Goal: Transaction & Acquisition: Purchase product/service

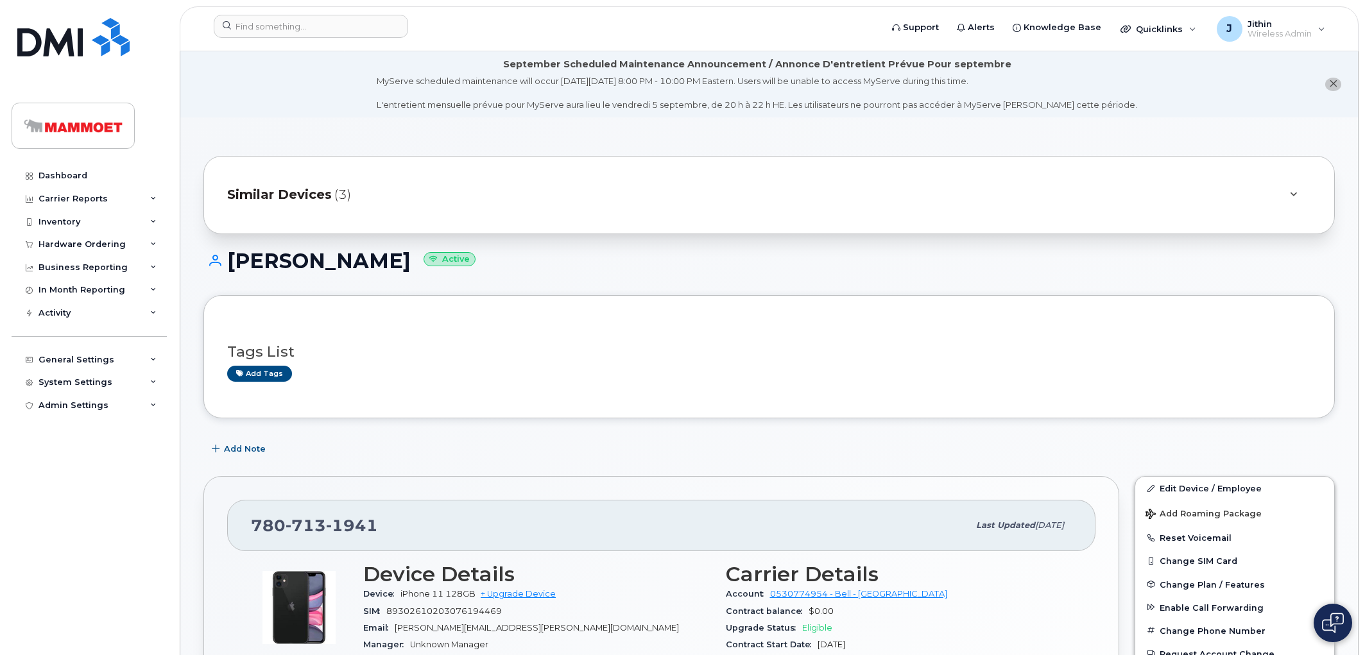
scroll to position [285, 0]
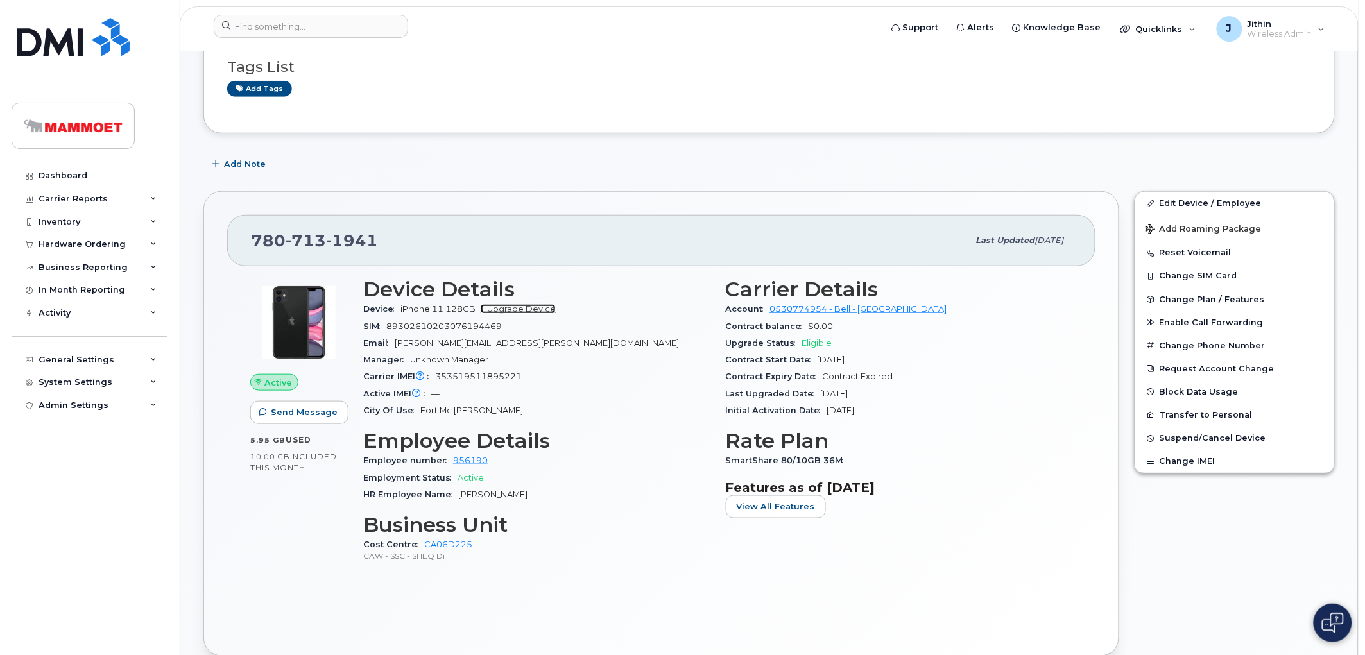
click at [512, 307] on link "+ Upgrade Device" at bounding box center [518, 309] width 75 height 10
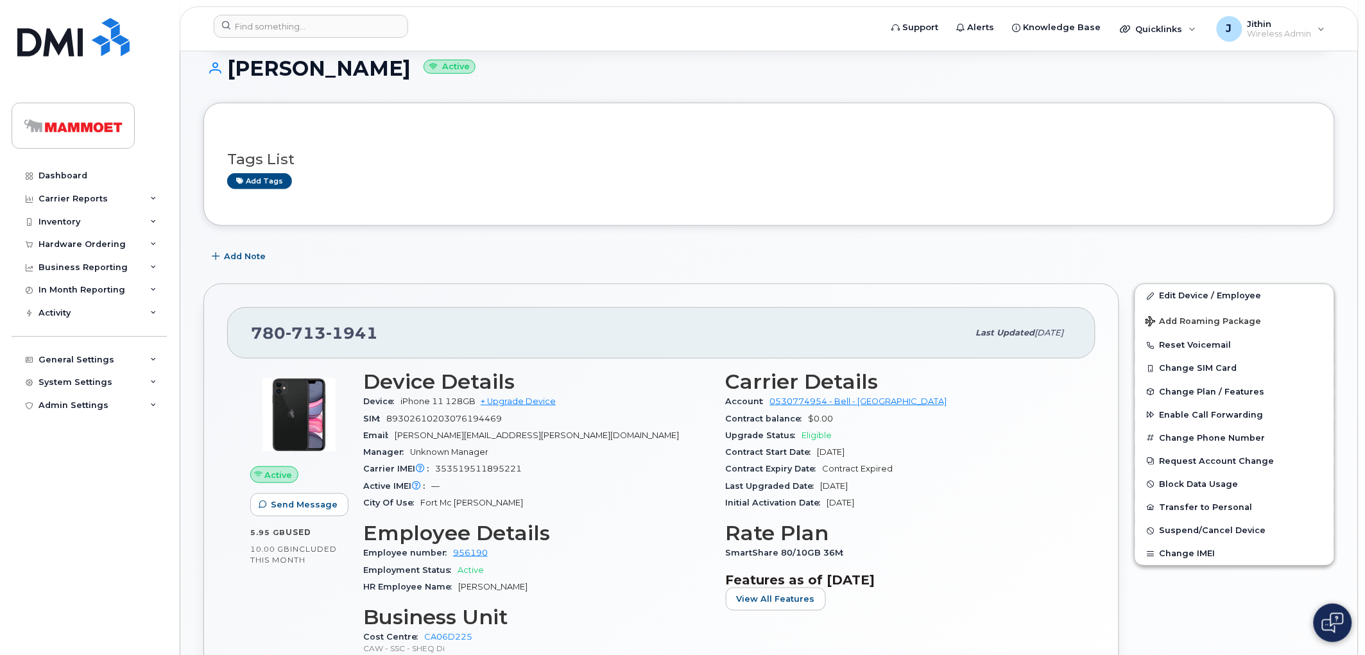
scroll to position [214, 0]
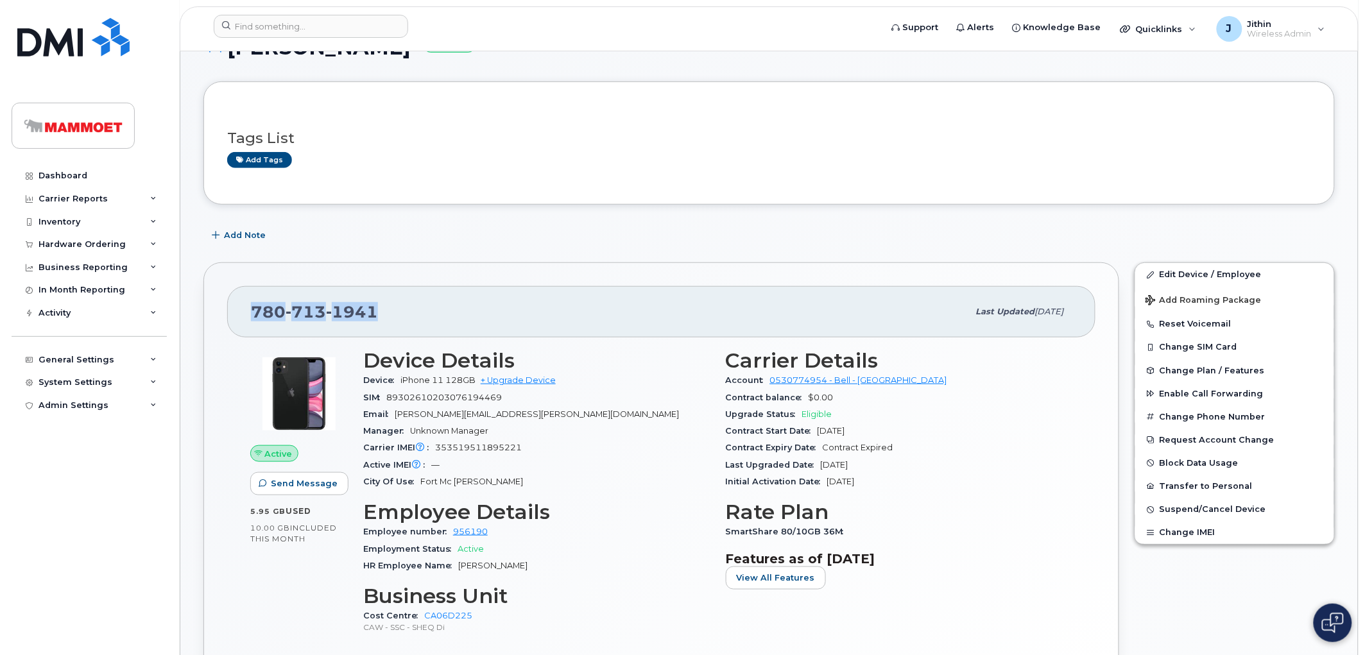
drag, startPoint x: 377, startPoint y: 315, endPoint x: 255, endPoint y: 319, distance: 122.6
click at [255, 319] on div "780 713 1941" at bounding box center [609, 311] width 717 height 27
copy span "780 713 1941"
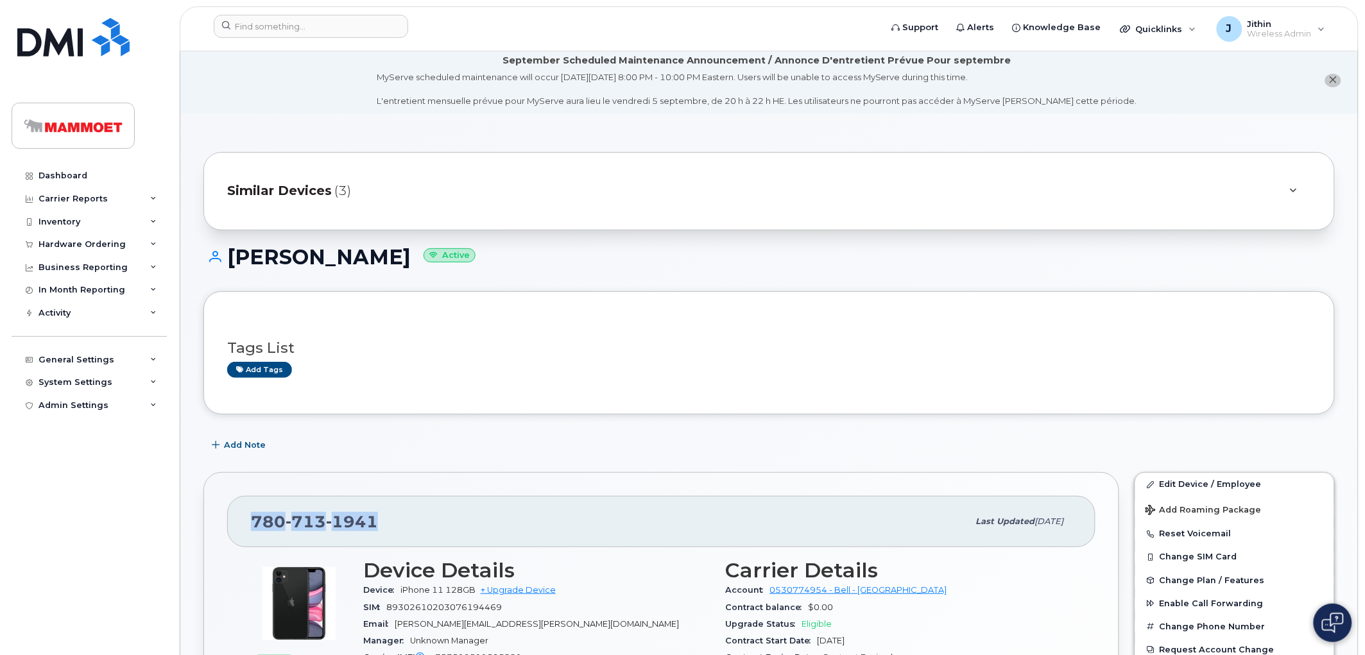
scroll to position [285, 0]
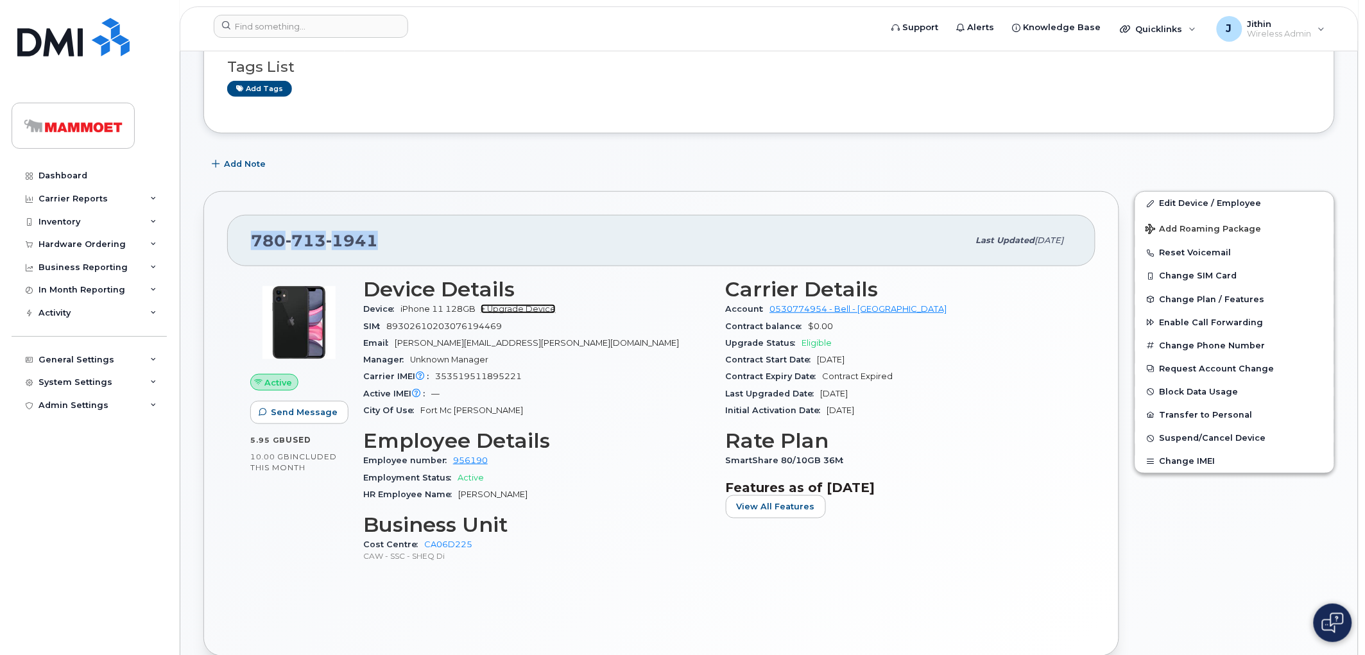
click at [511, 309] on link "+ Upgrade Device" at bounding box center [518, 309] width 75 height 10
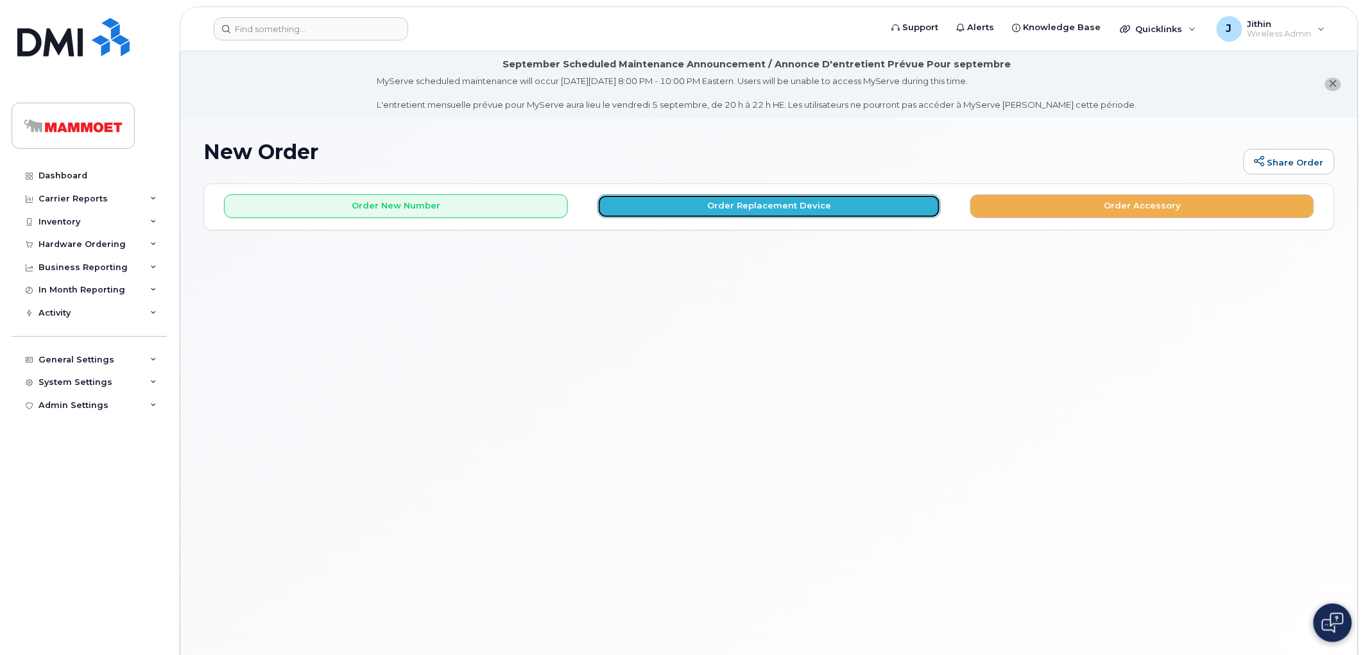
click at [700, 207] on button "Order Replacement Device" at bounding box center [769, 206] width 344 height 24
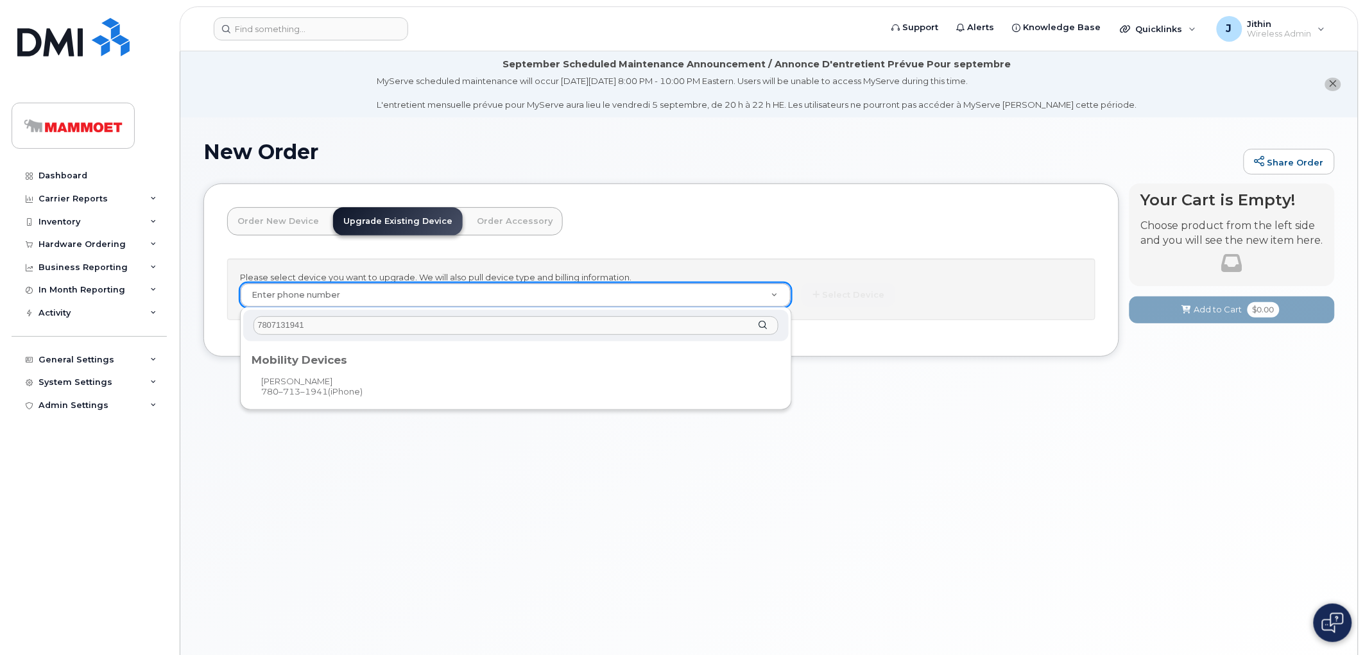
type input "7807131941"
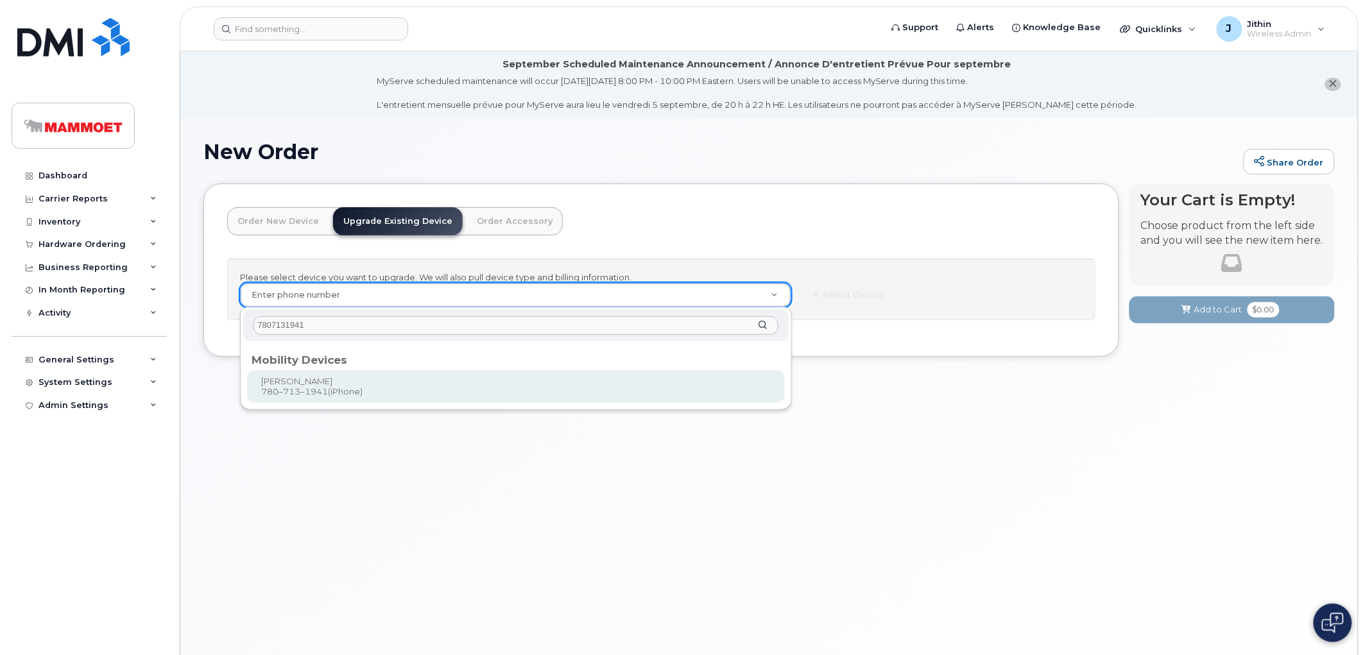
type input "426019"
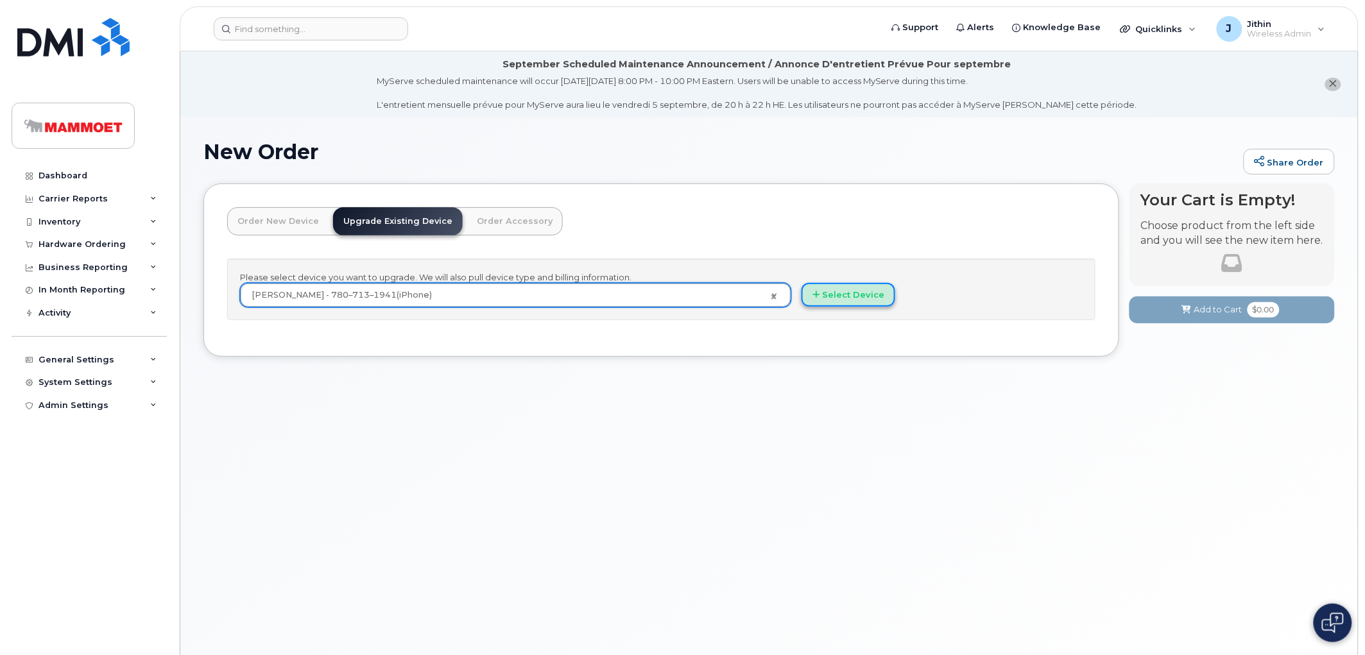
click at [851, 294] on button "Select Device" at bounding box center [848, 295] width 94 height 24
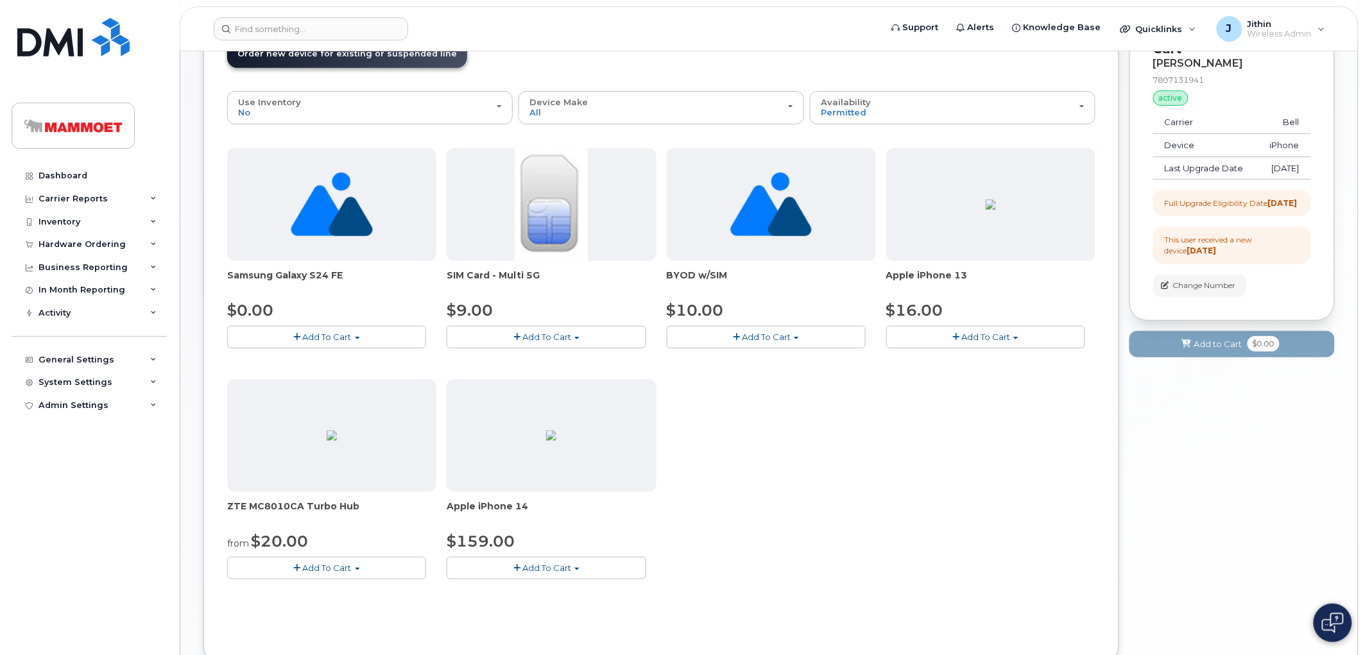
scroll to position [214, 0]
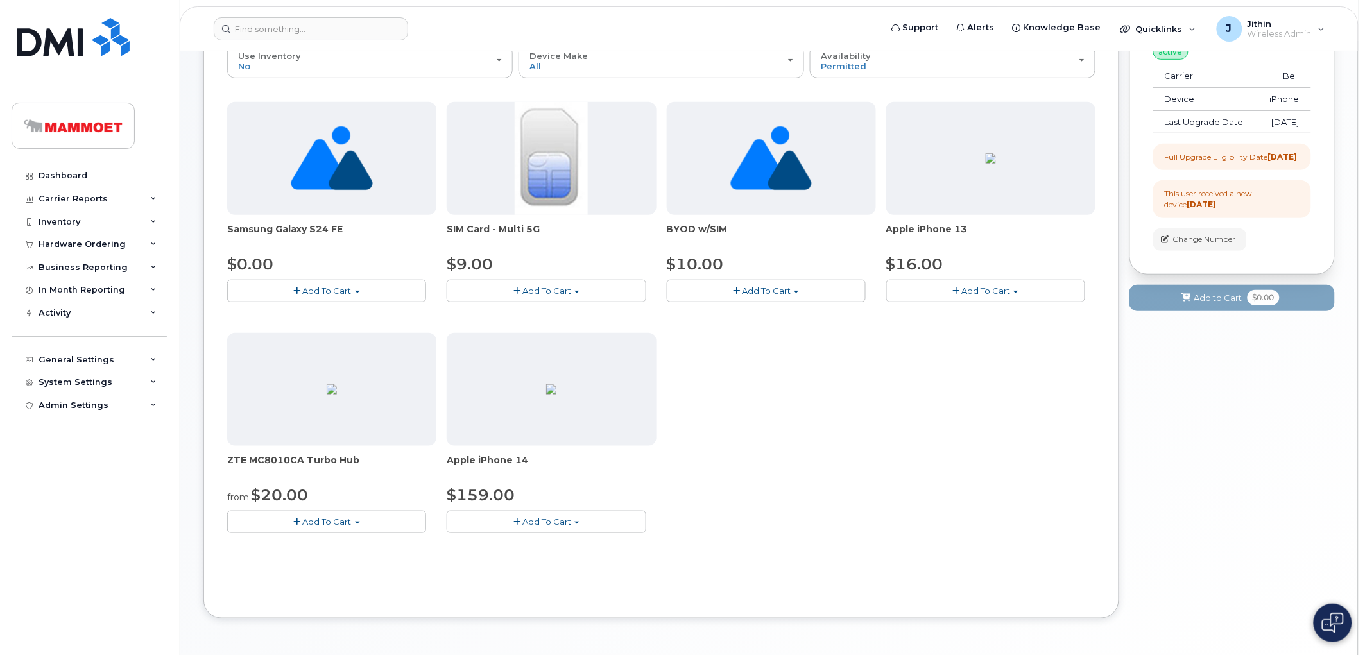
click at [954, 293] on span "button" at bounding box center [955, 291] width 7 height 8
click at [912, 316] on link "$16.00 - 3-year upgrade (128GB model)" at bounding box center [987, 315] width 196 height 16
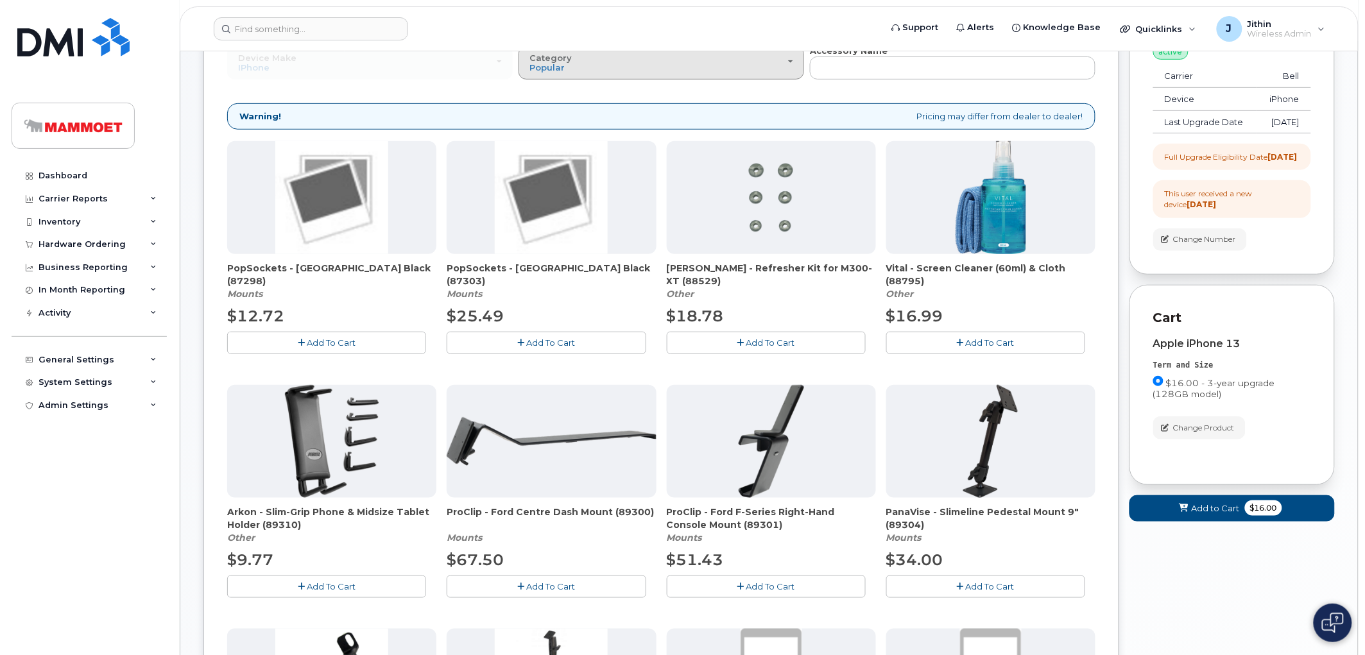
click at [648, 55] on div "Category Popular" at bounding box center [661, 63] width 264 height 20
click at [543, 115] on label "Case" at bounding box center [541, 119] width 38 height 15
click at [0, 0] on input "Case" at bounding box center [0, 0] width 0 height 0
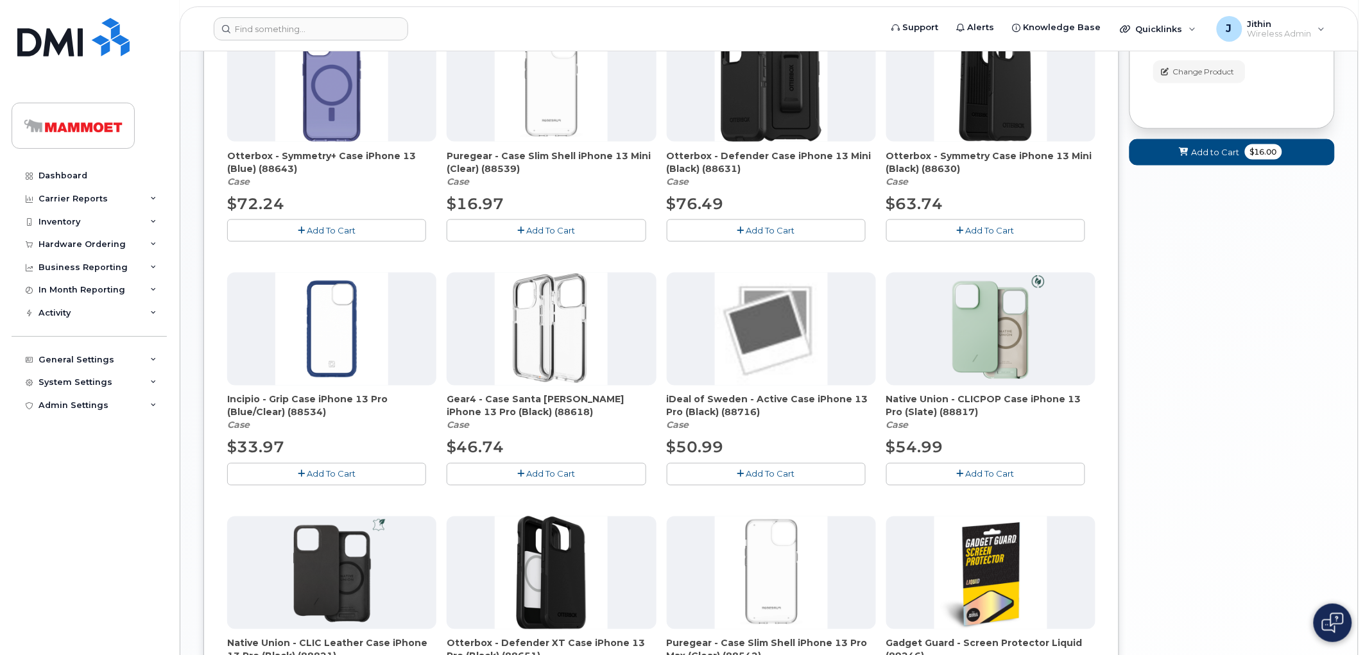
scroll to position [816, 0]
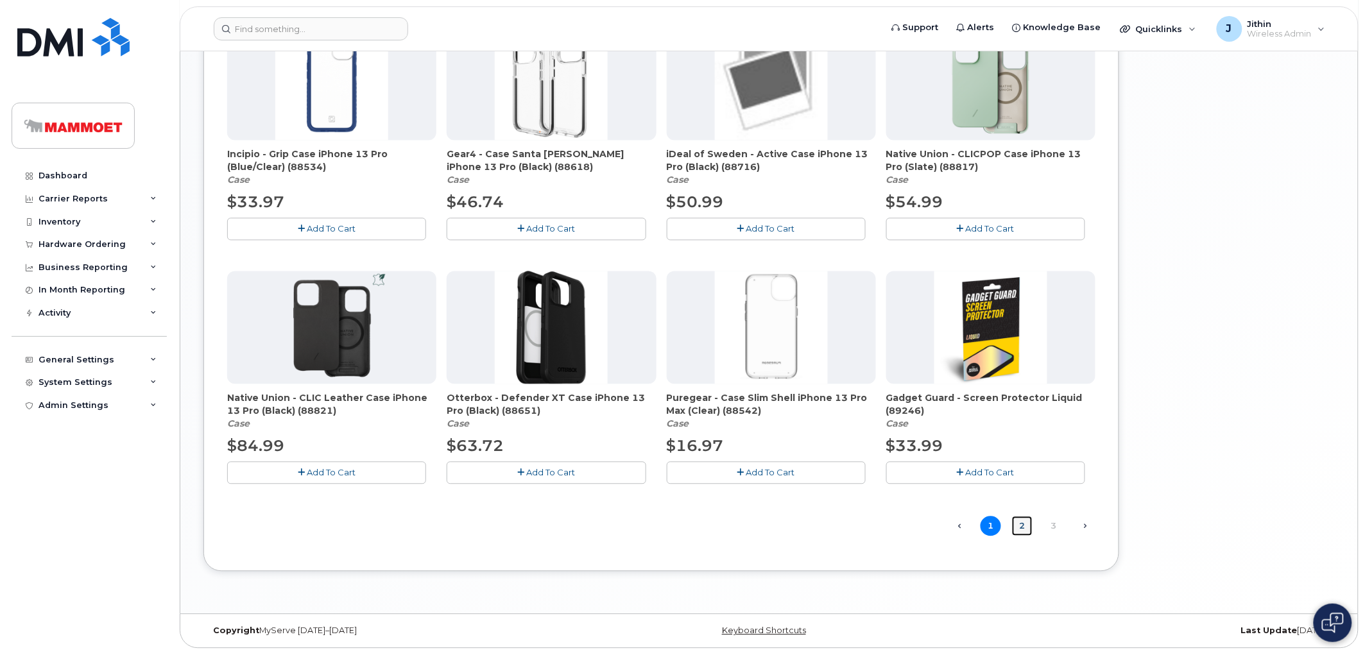
drag, startPoint x: 1028, startPoint y: 524, endPoint x: 1018, endPoint y: 509, distance: 17.6
click at [1028, 524] on link "2" at bounding box center [1022, 527] width 21 height 20
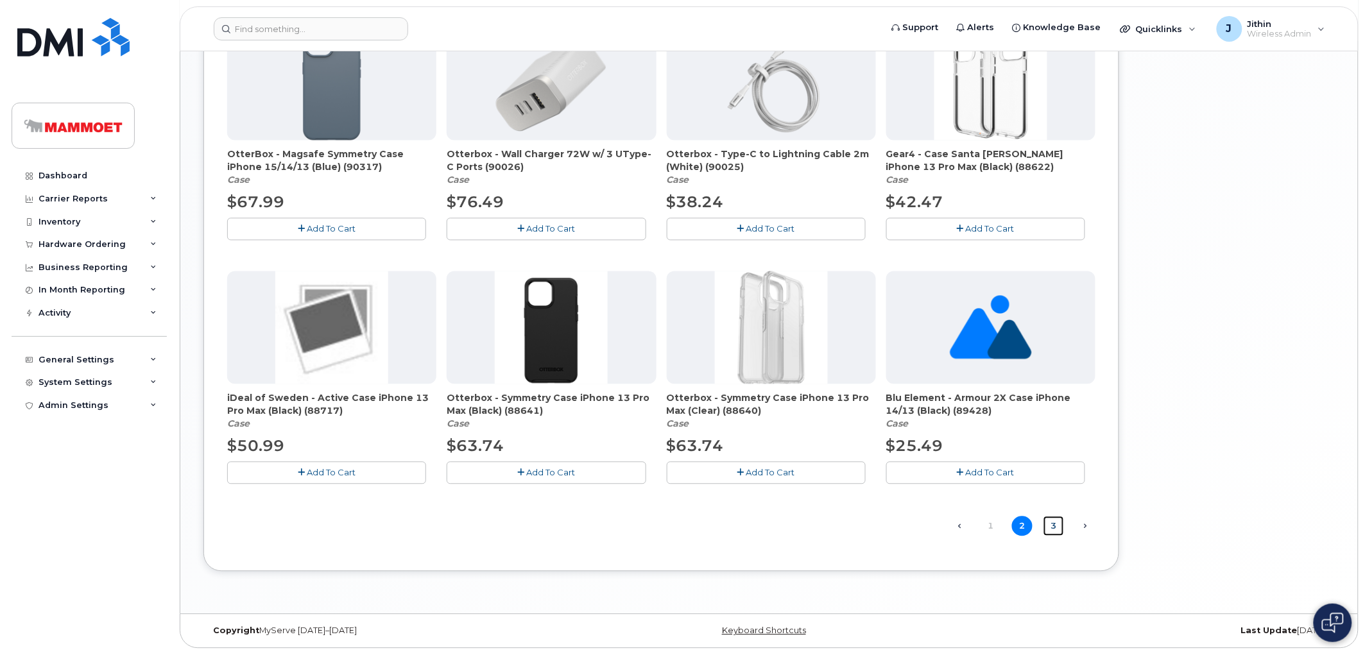
click at [1051, 527] on link "3" at bounding box center [1053, 527] width 21 height 20
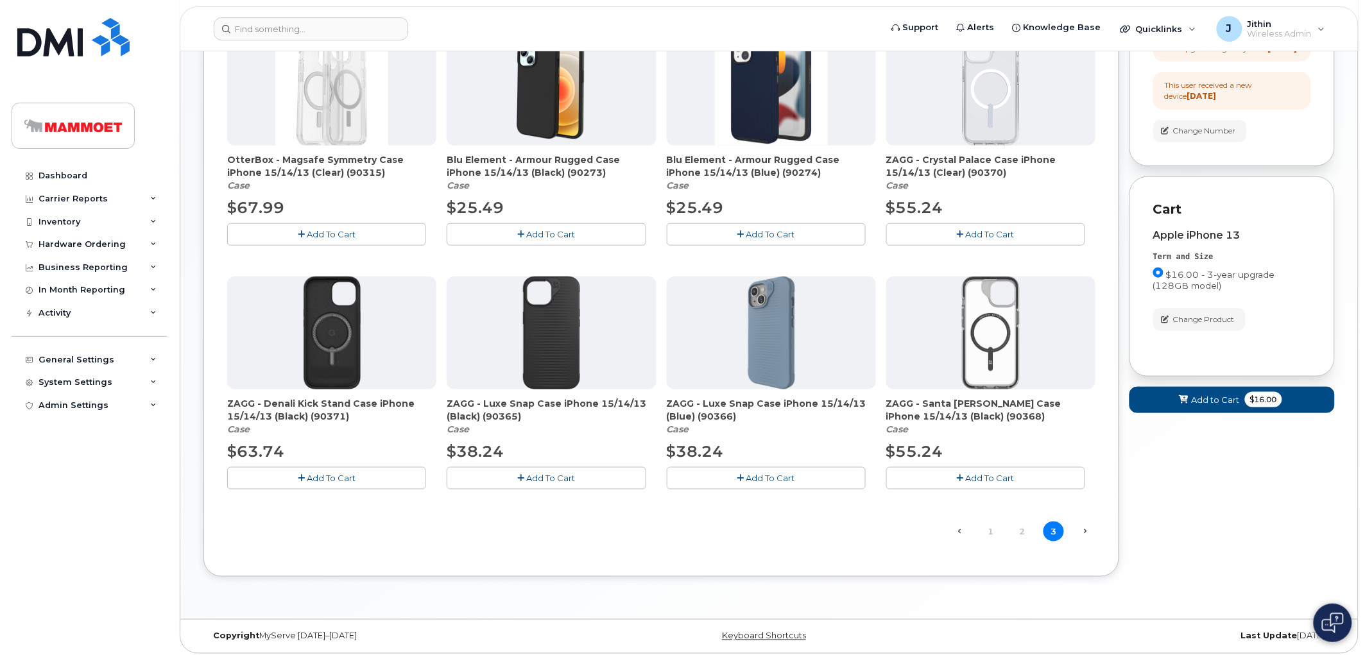
scroll to position [328, 0]
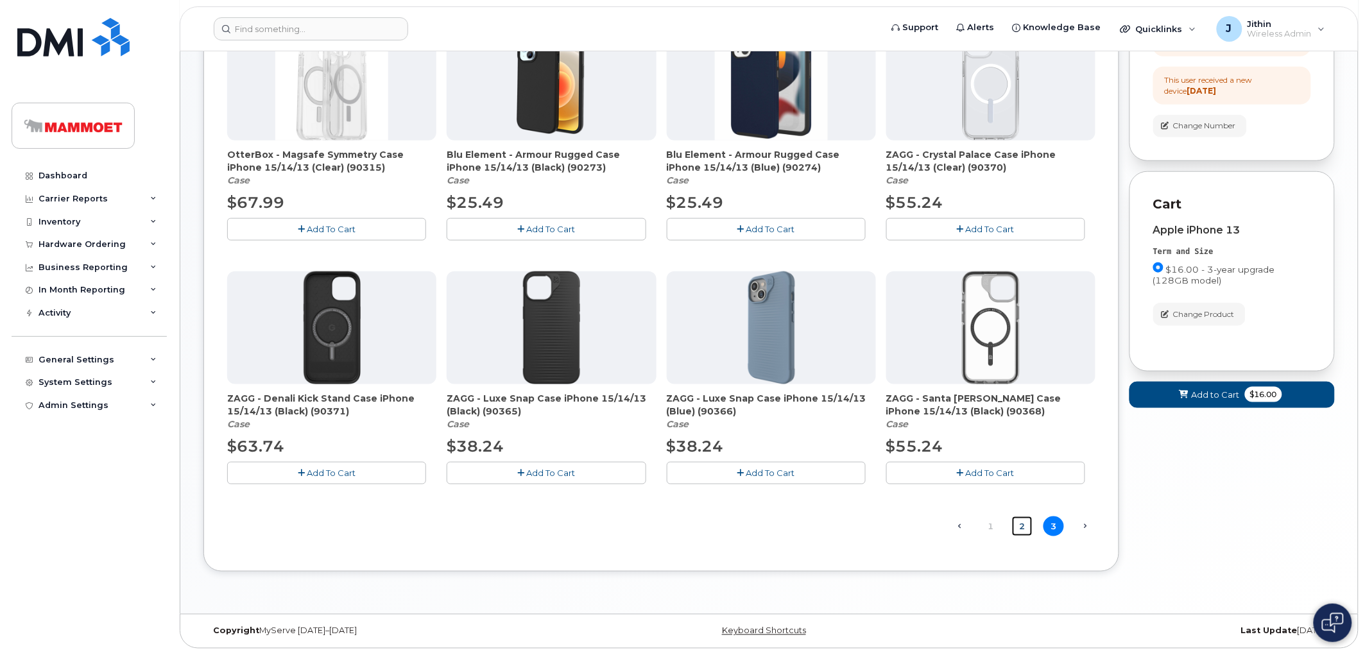
click at [1021, 529] on link "2" at bounding box center [1022, 527] width 21 height 20
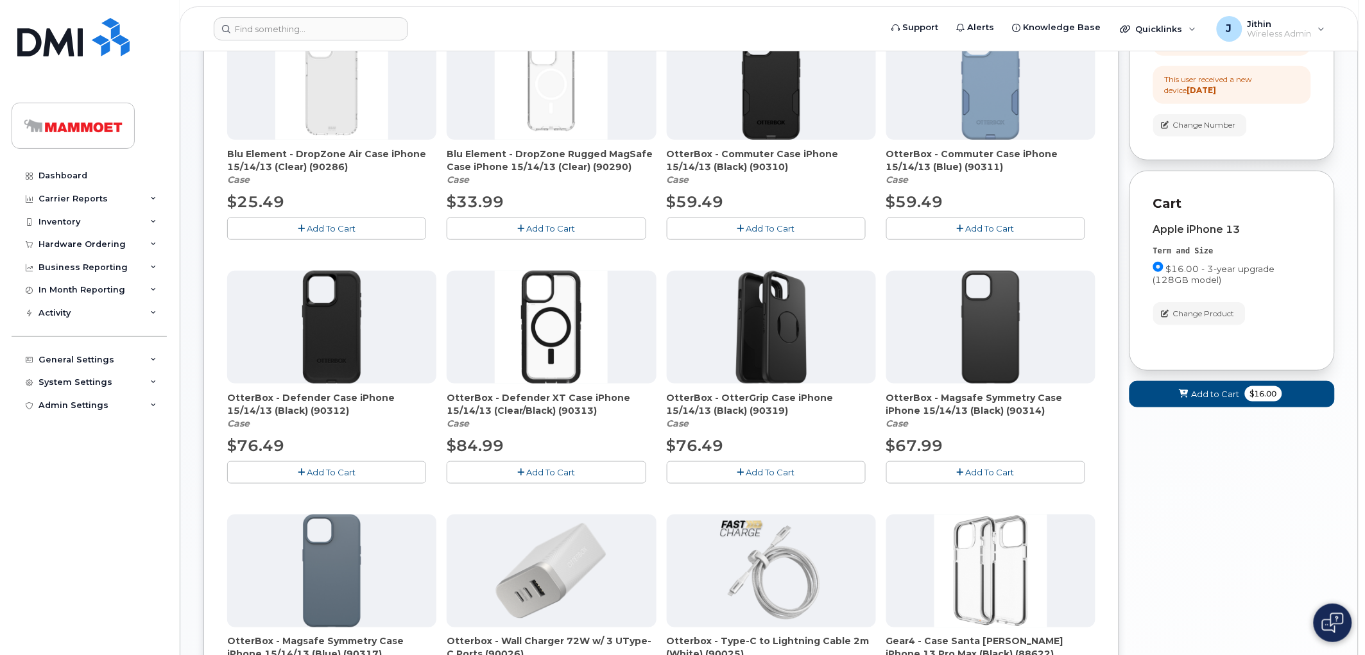
click at [760, 471] on span "Add To Cart" at bounding box center [770, 472] width 49 height 10
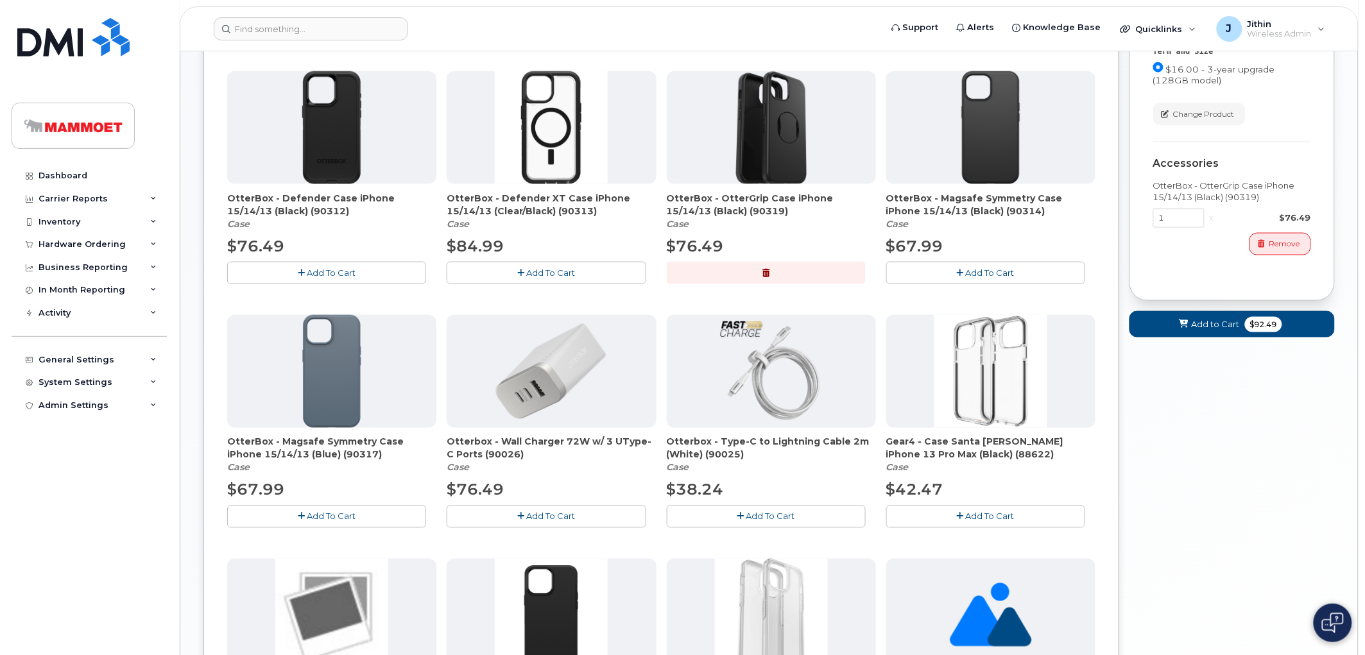
scroll to position [542, 0]
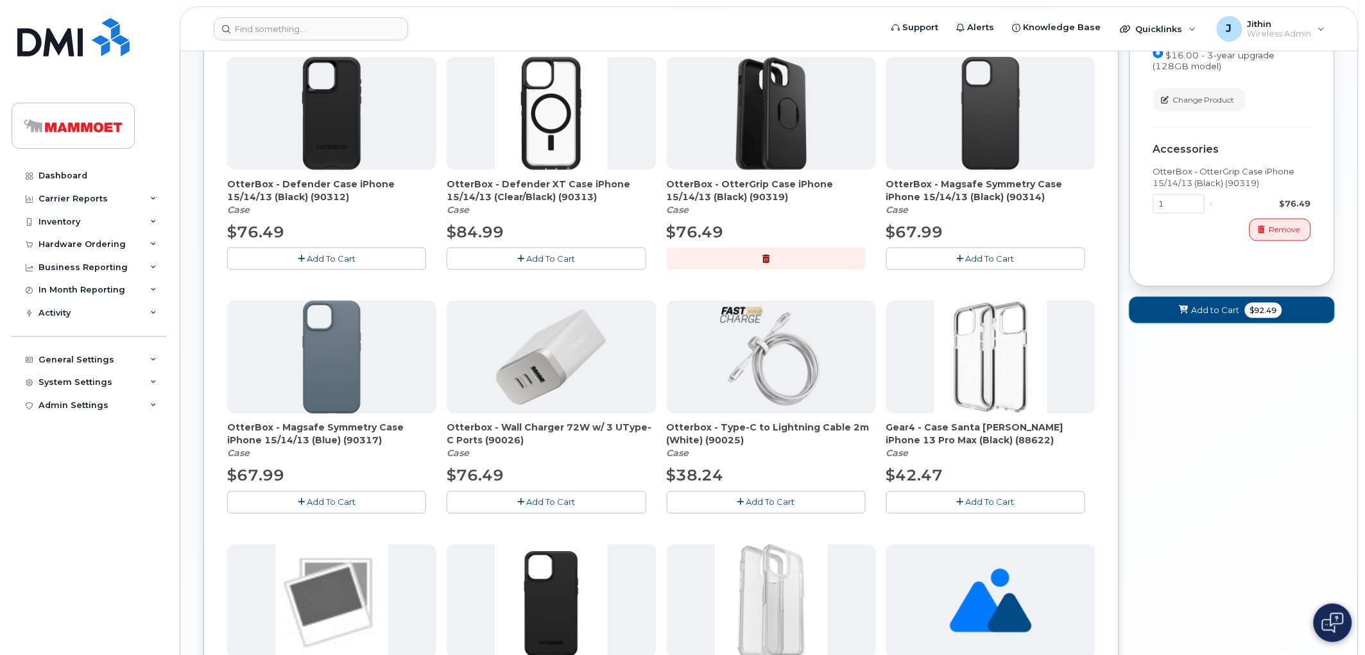
click at [1184, 314] on icon at bounding box center [1183, 310] width 9 height 8
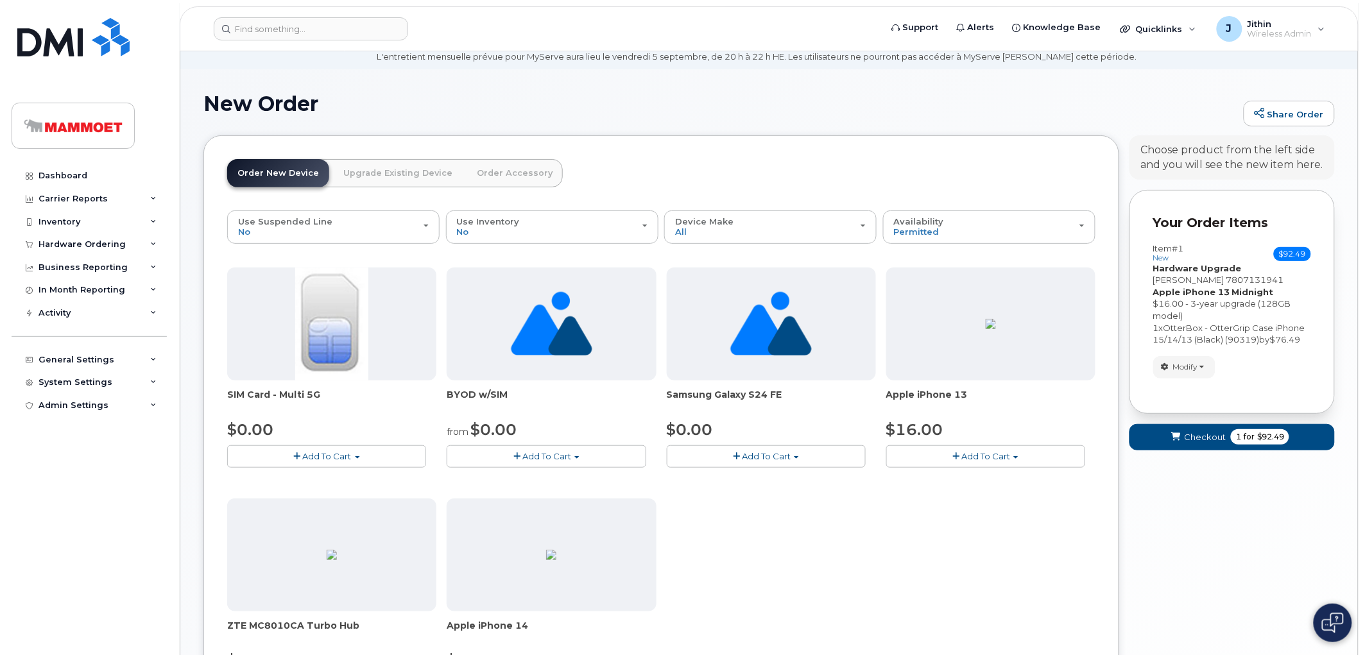
scroll to position [47, 0]
click at [1209, 444] on button "Checkout 1 for $92.49" at bounding box center [1231, 438] width 205 height 26
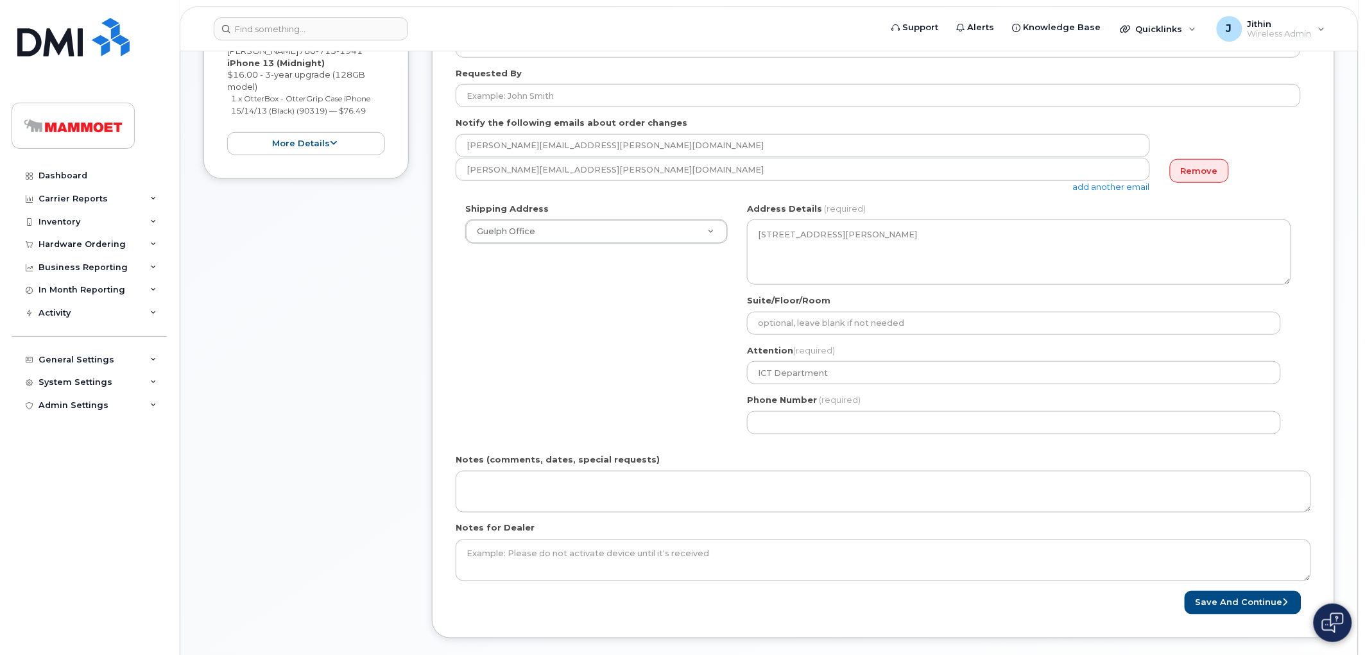
scroll to position [356, 0]
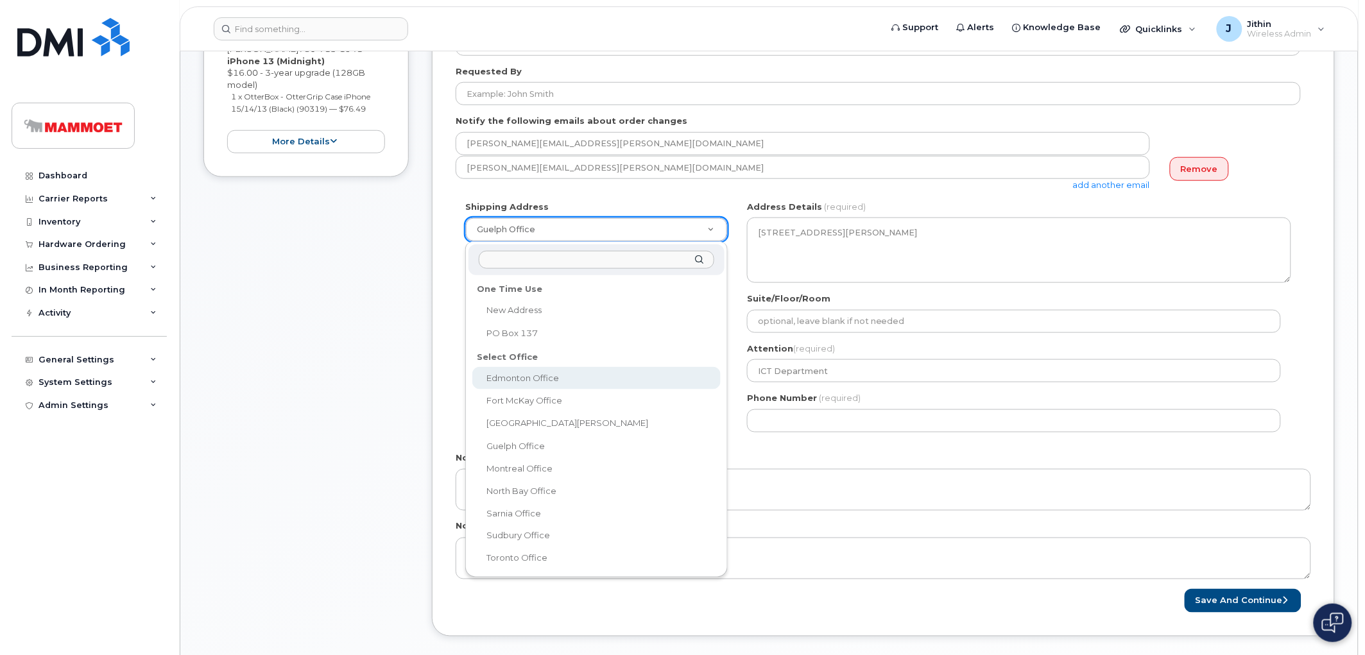
select select
type textarea "[STREET_ADDRESS]"
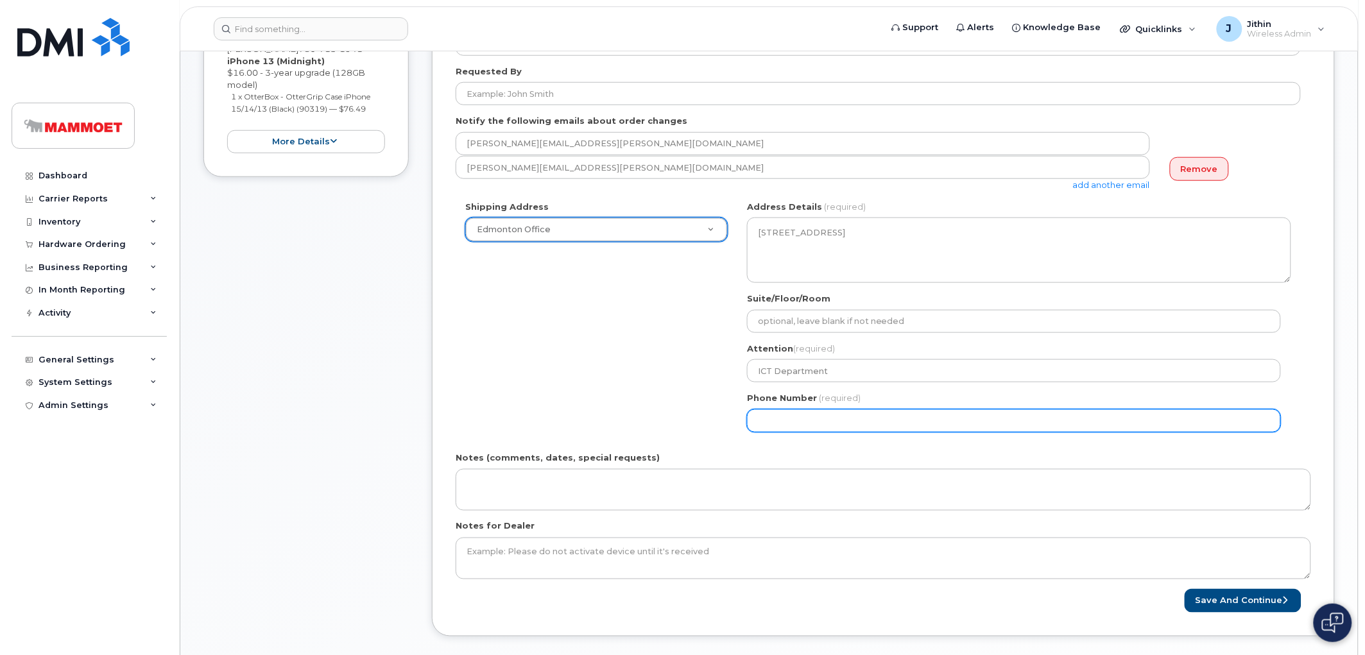
click at [796, 422] on input "Phone Number" at bounding box center [1014, 420] width 534 height 23
select select
type input "780293790"
select select
type input "7802937908"
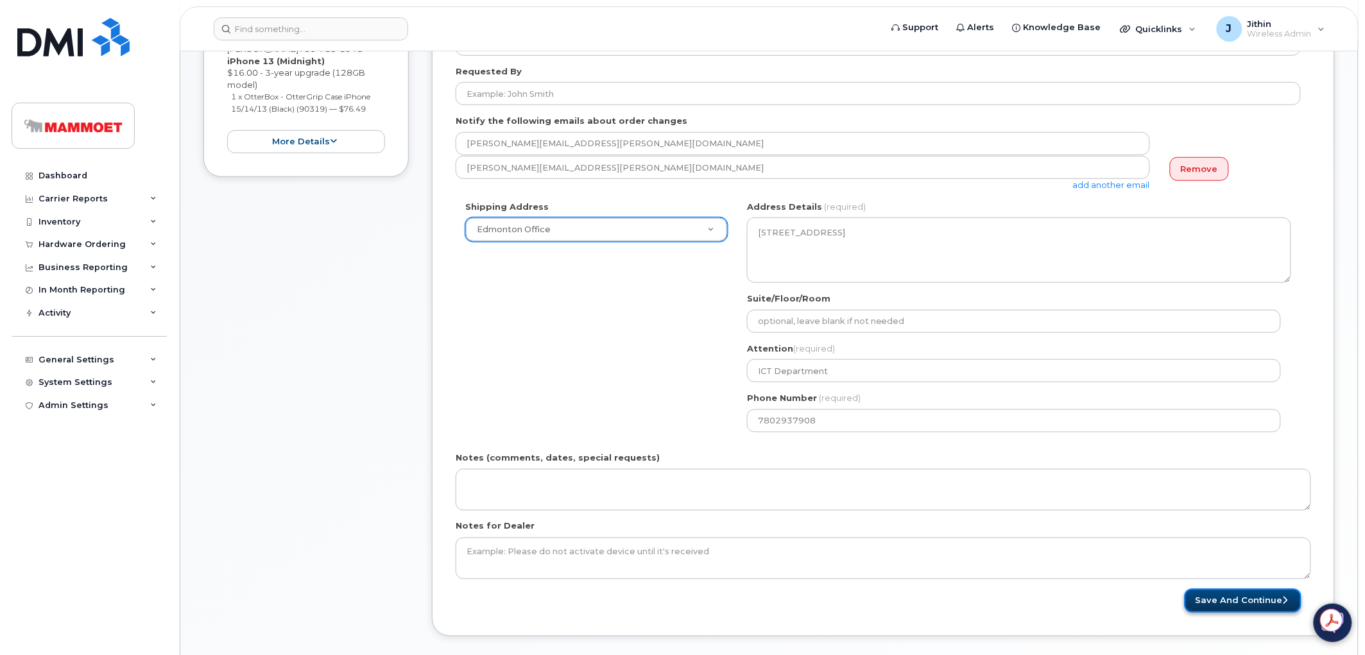
click at [1207, 598] on button "Save and Continue" at bounding box center [1242, 601] width 117 height 24
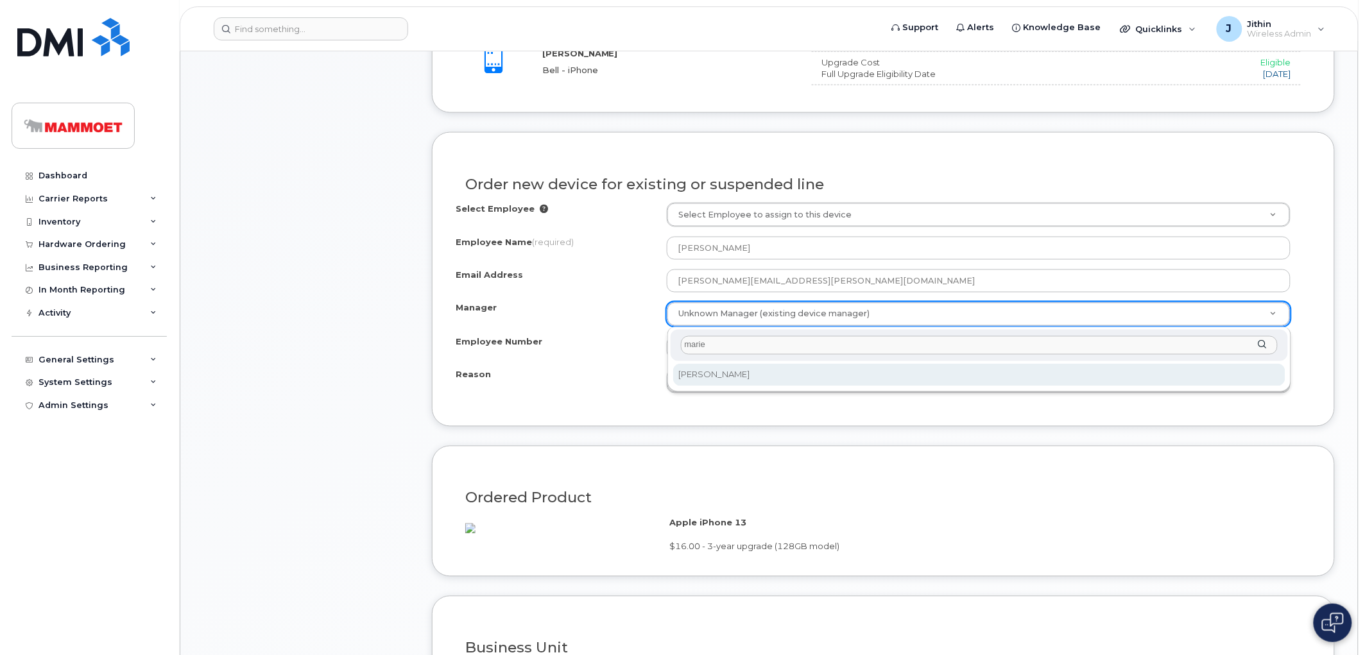
type input "marie"
select select "276319"
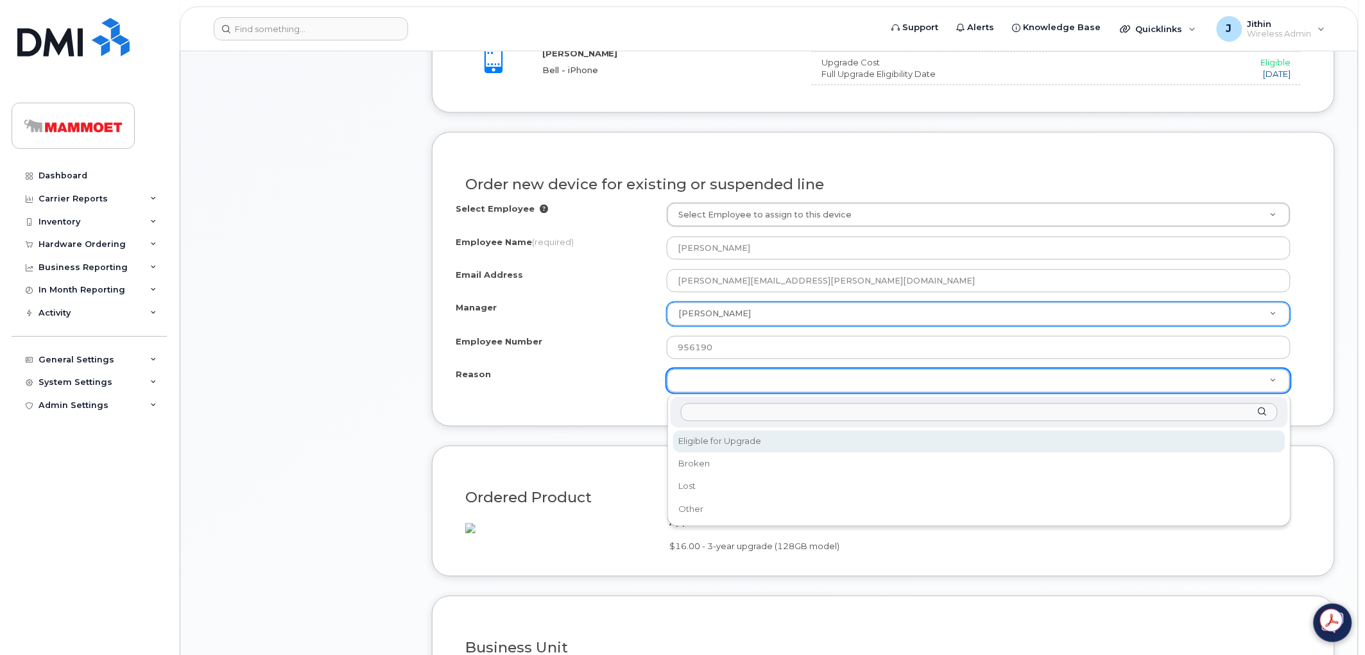
select select "eligible_for_upgrade"
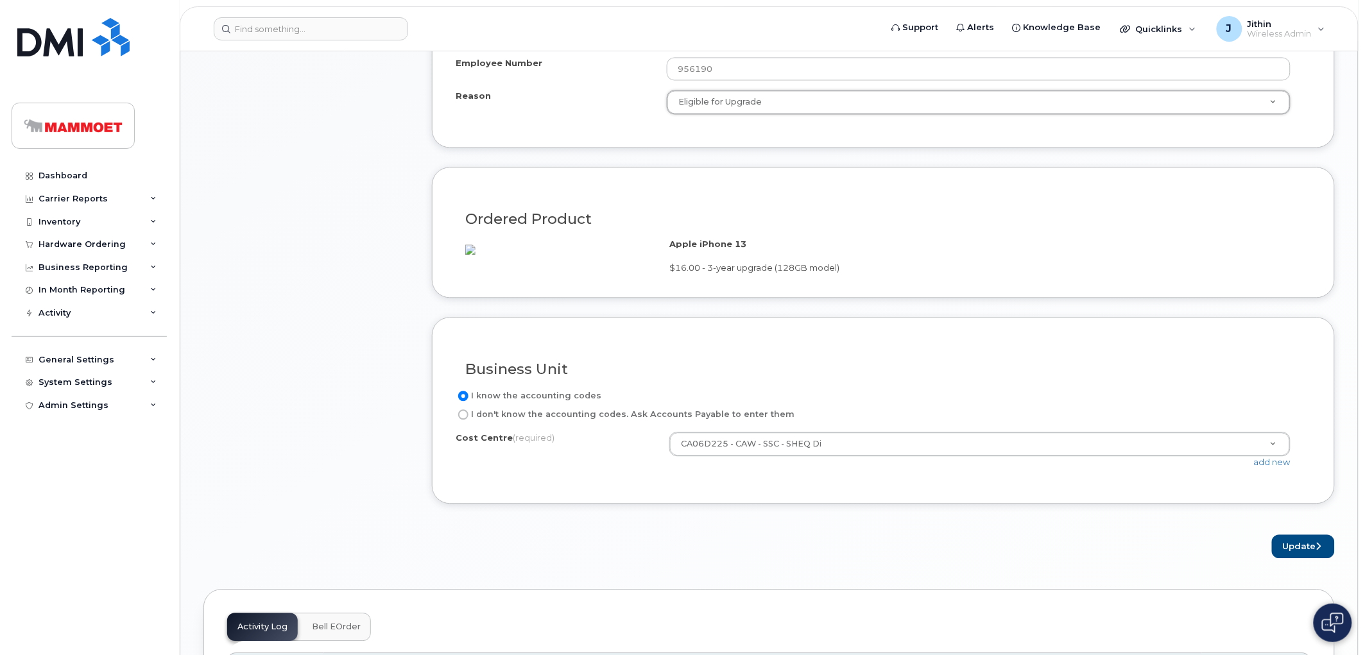
scroll to position [927, 0]
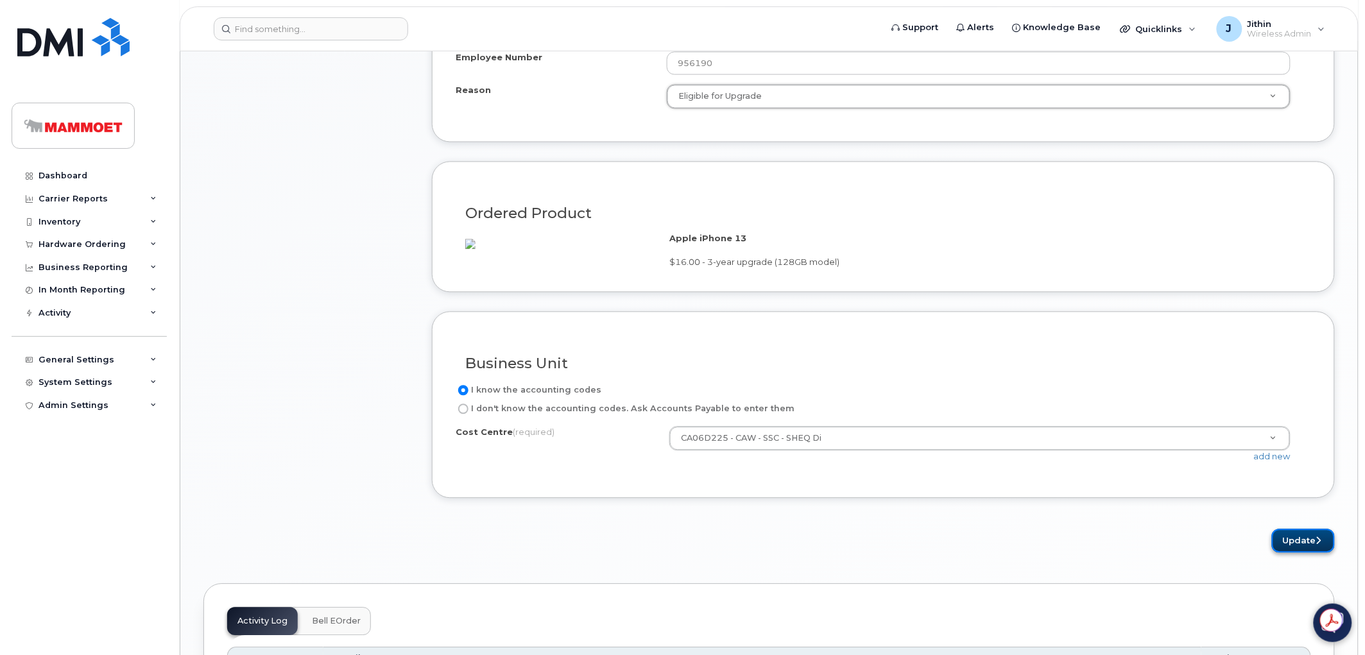
click at [1326, 552] on button "Update" at bounding box center [1303, 541] width 63 height 24
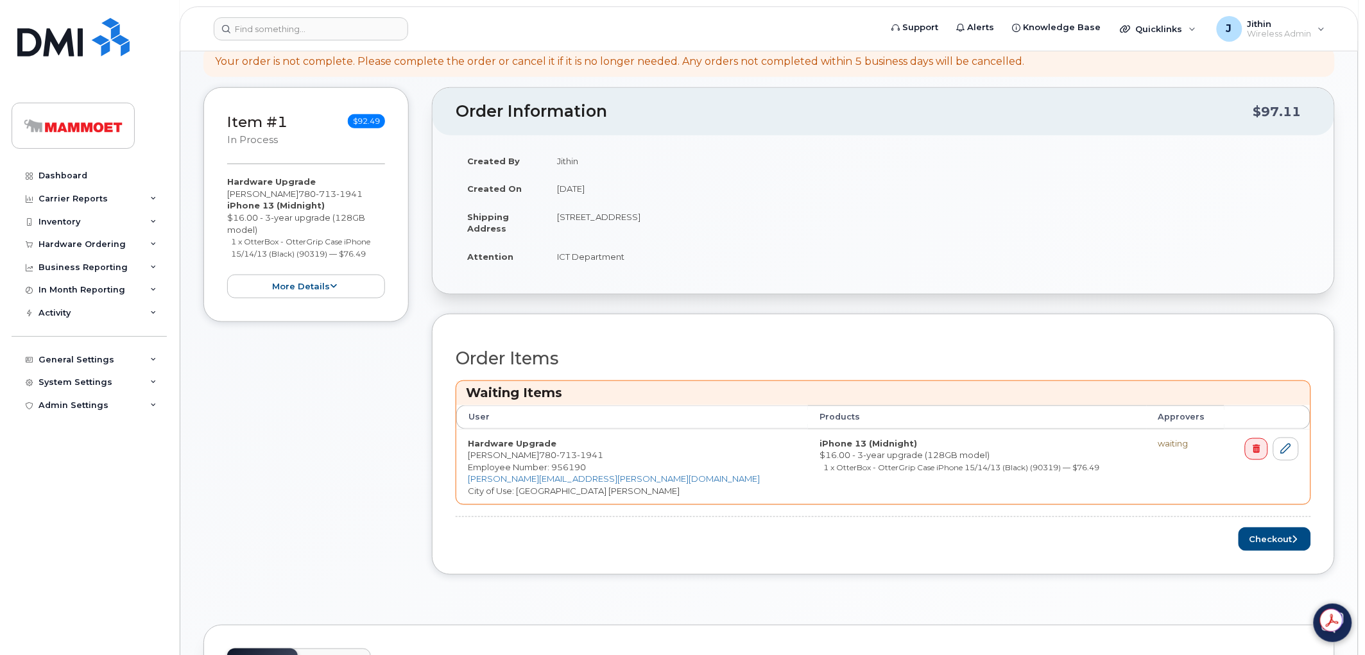
scroll to position [356, 0]
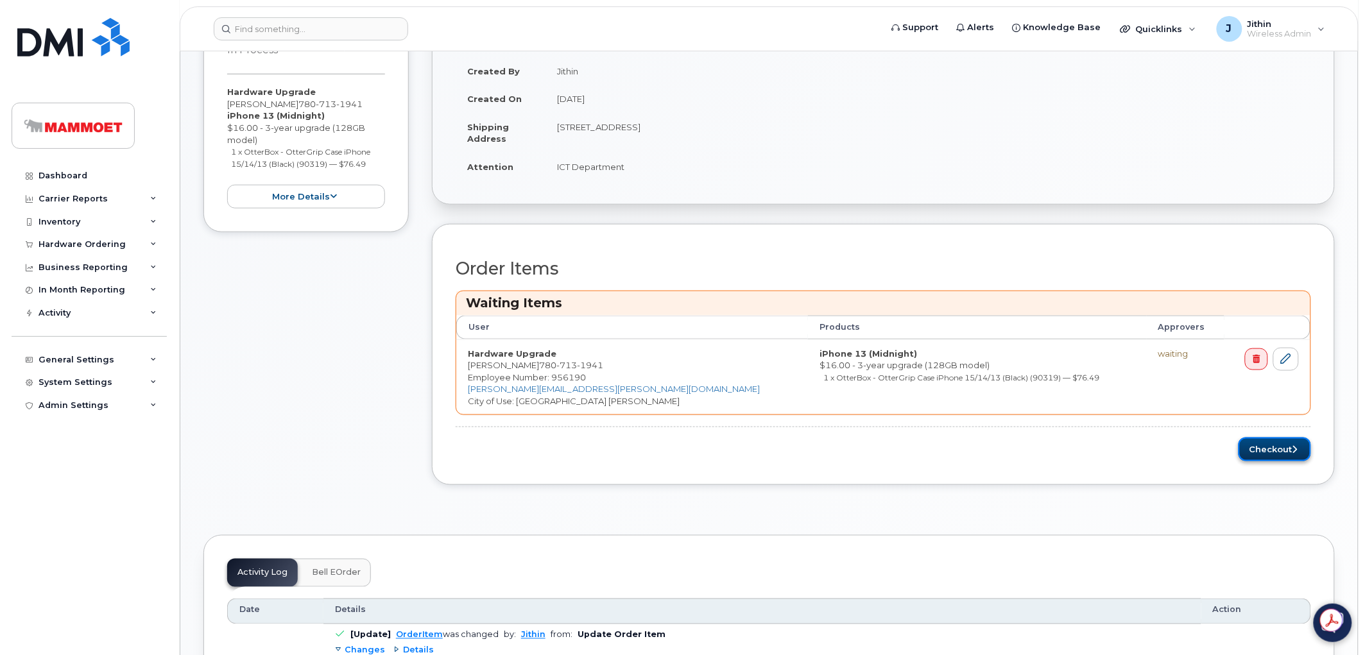
click at [1275, 449] on button "Checkout" at bounding box center [1274, 450] width 73 height 24
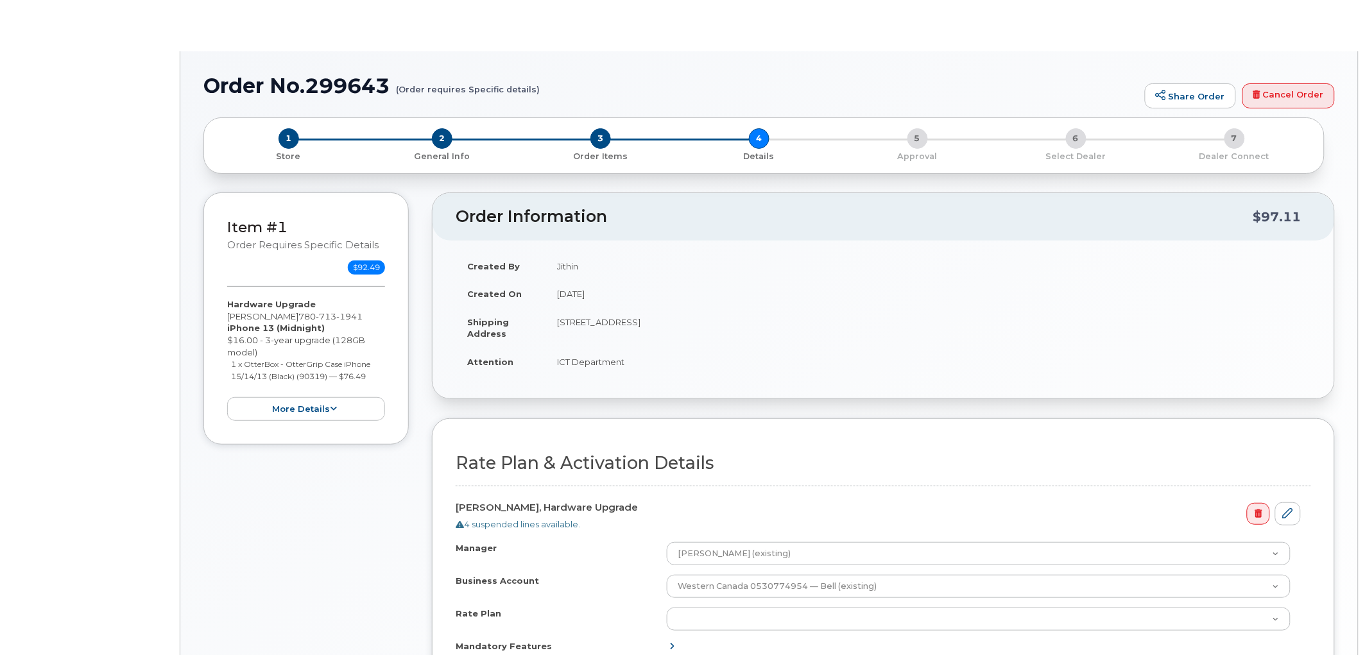
select select "SmartShare 80/10GB"
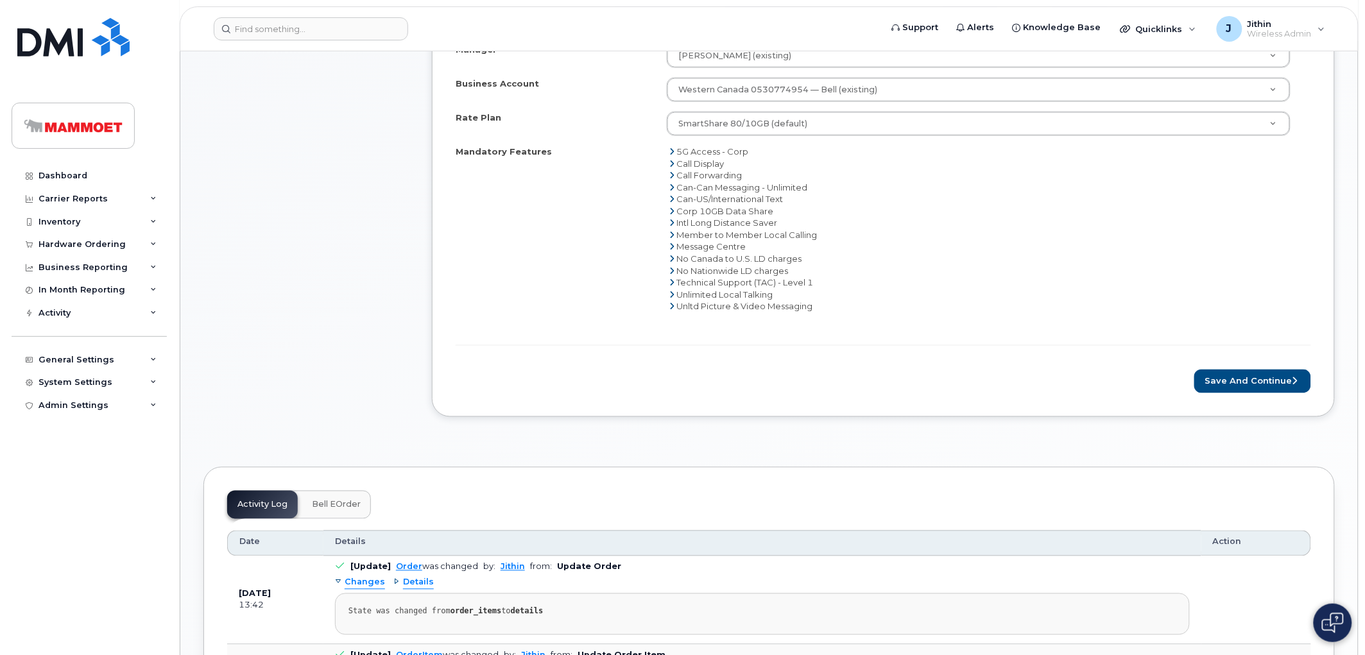
scroll to position [565, 0]
click at [1211, 376] on button "Save and Continue" at bounding box center [1252, 381] width 117 height 24
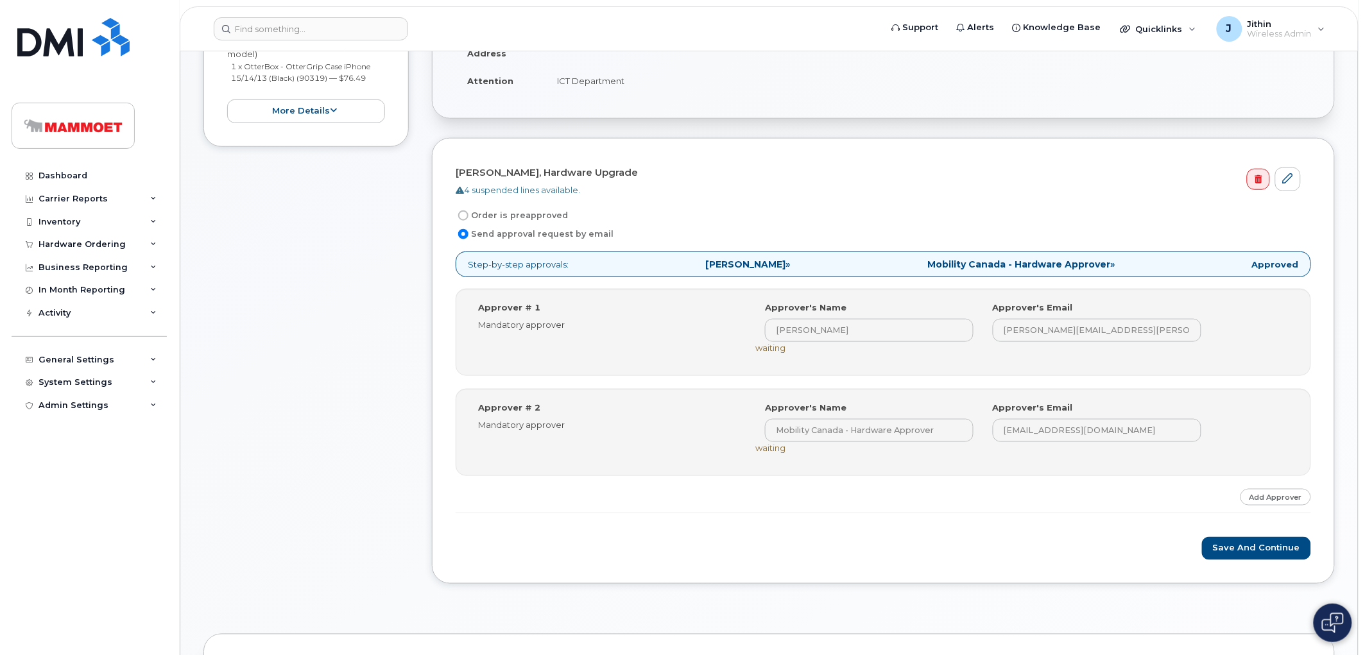
scroll to position [427, 0]
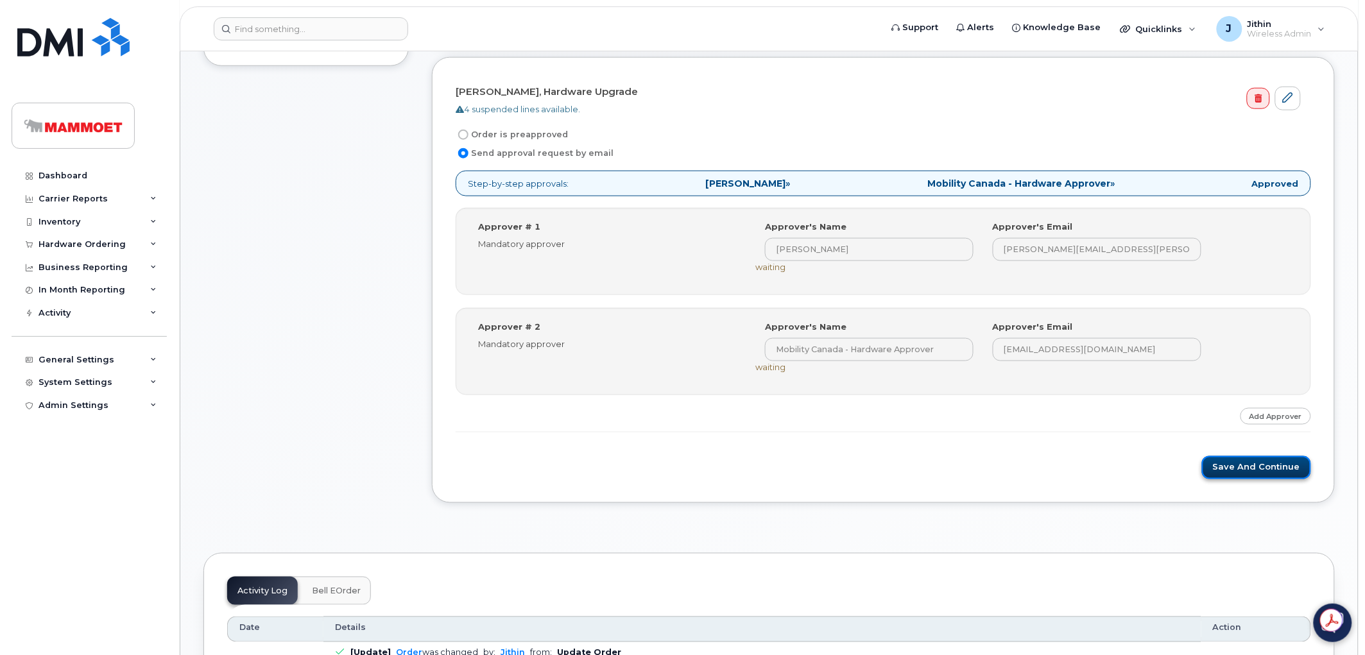
click at [1235, 465] on button "Save and Continue" at bounding box center [1256, 468] width 109 height 24
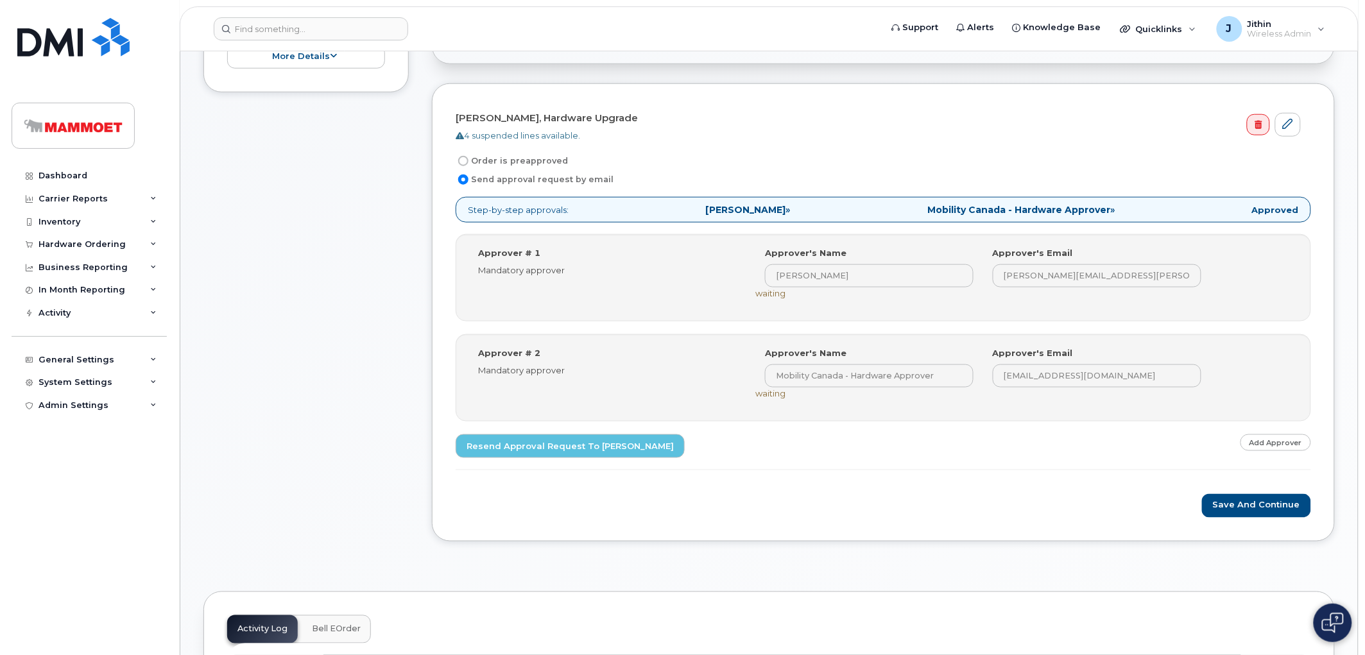
scroll to position [427, 0]
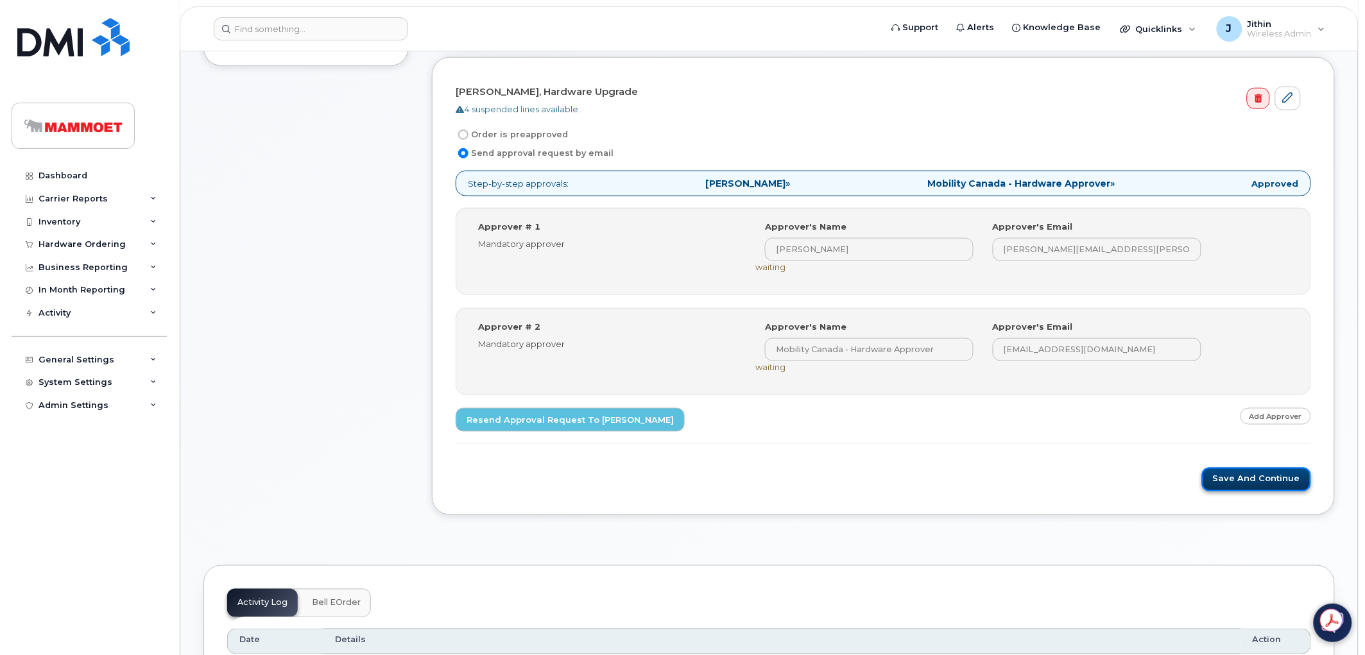
click at [1224, 473] on button "Save and Continue" at bounding box center [1256, 480] width 109 height 24
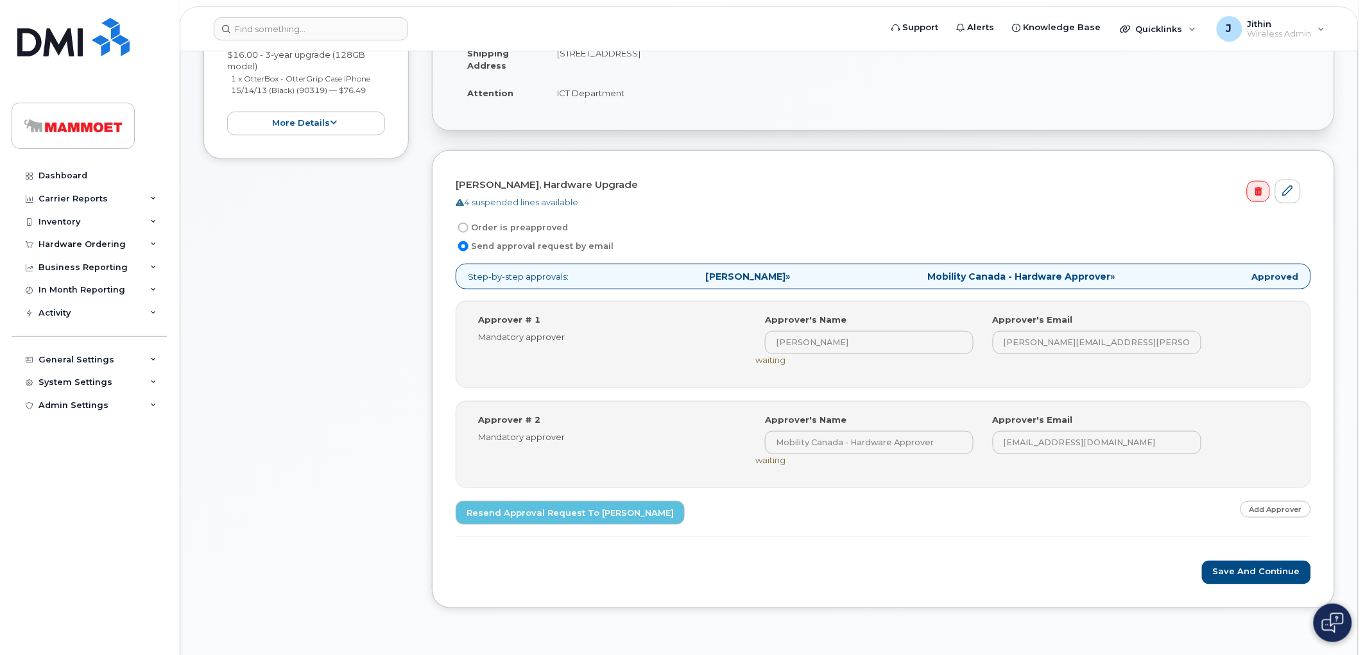
scroll to position [356, 0]
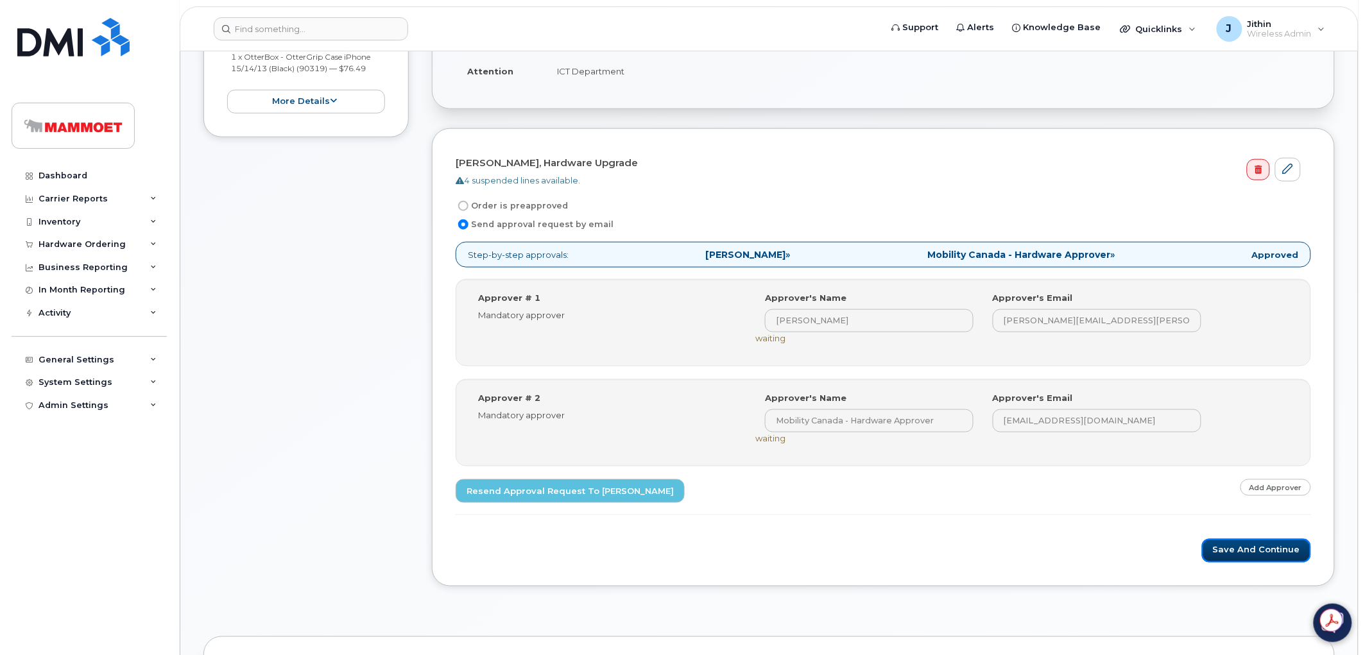
drag, startPoint x: 1236, startPoint y: 550, endPoint x: 1134, endPoint y: 505, distance: 110.9
click at [1236, 550] on button "Save and Continue" at bounding box center [1256, 551] width 109 height 24
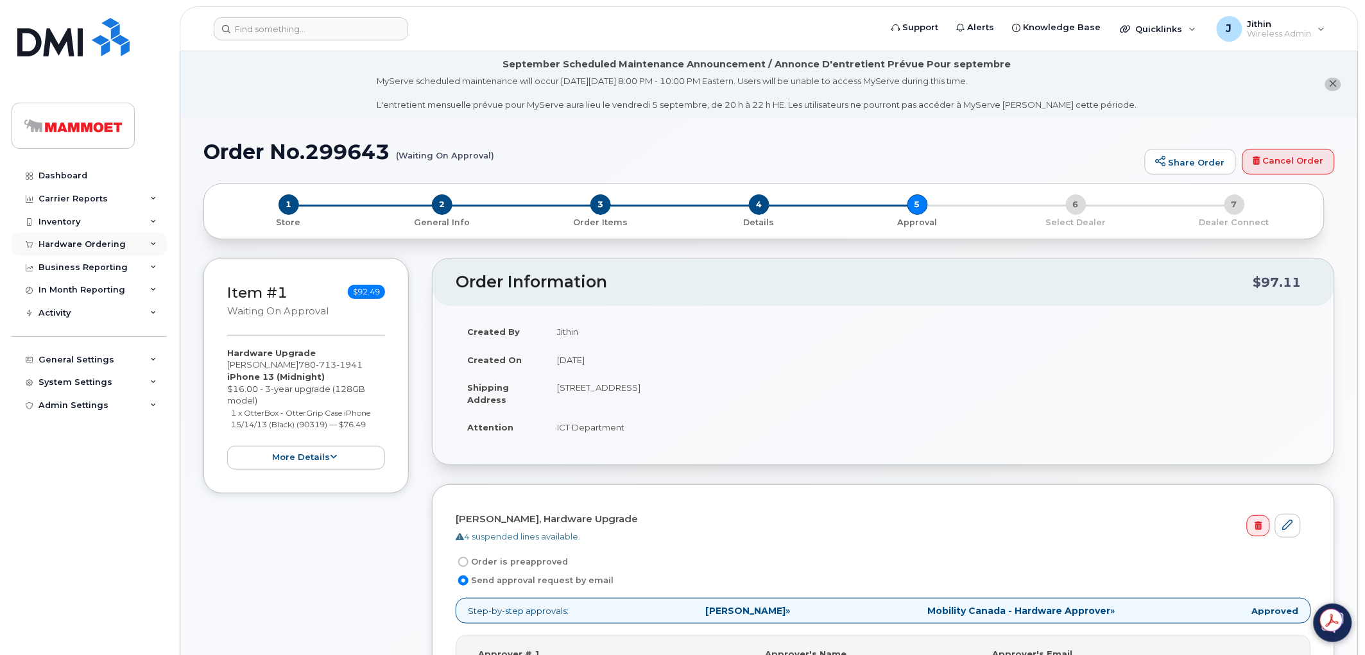
click at [79, 243] on div "Hardware Ordering" at bounding box center [81, 244] width 87 height 10
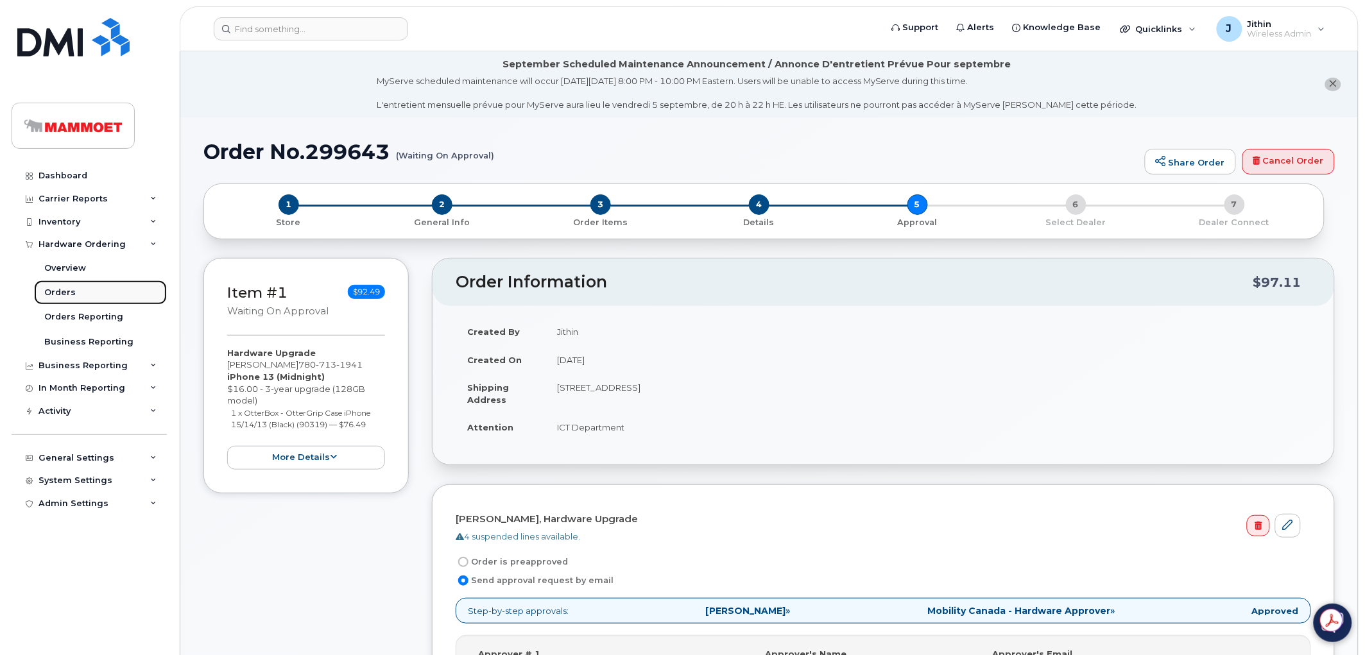
click at [65, 296] on div "Orders" at bounding box center [59, 293] width 31 height 12
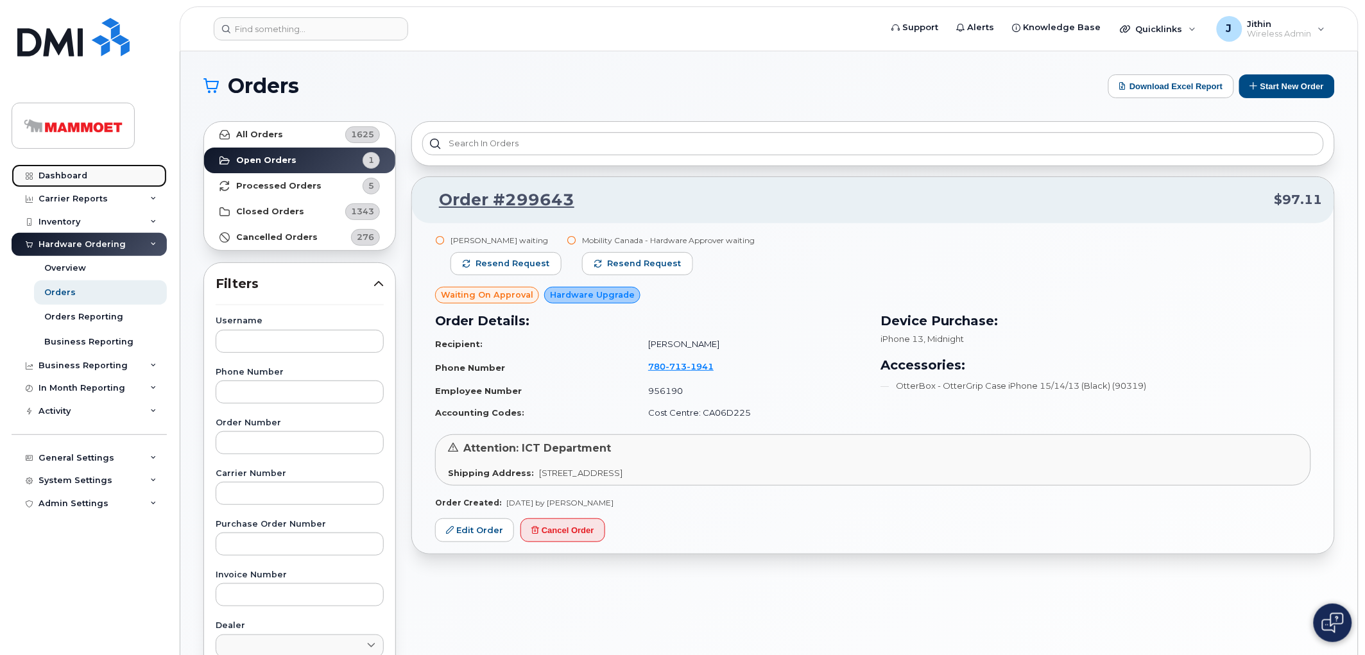
click at [82, 169] on link "Dashboard" at bounding box center [89, 175] width 155 height 23
